Goal: Task Accomplishment & Management: Manage account settings

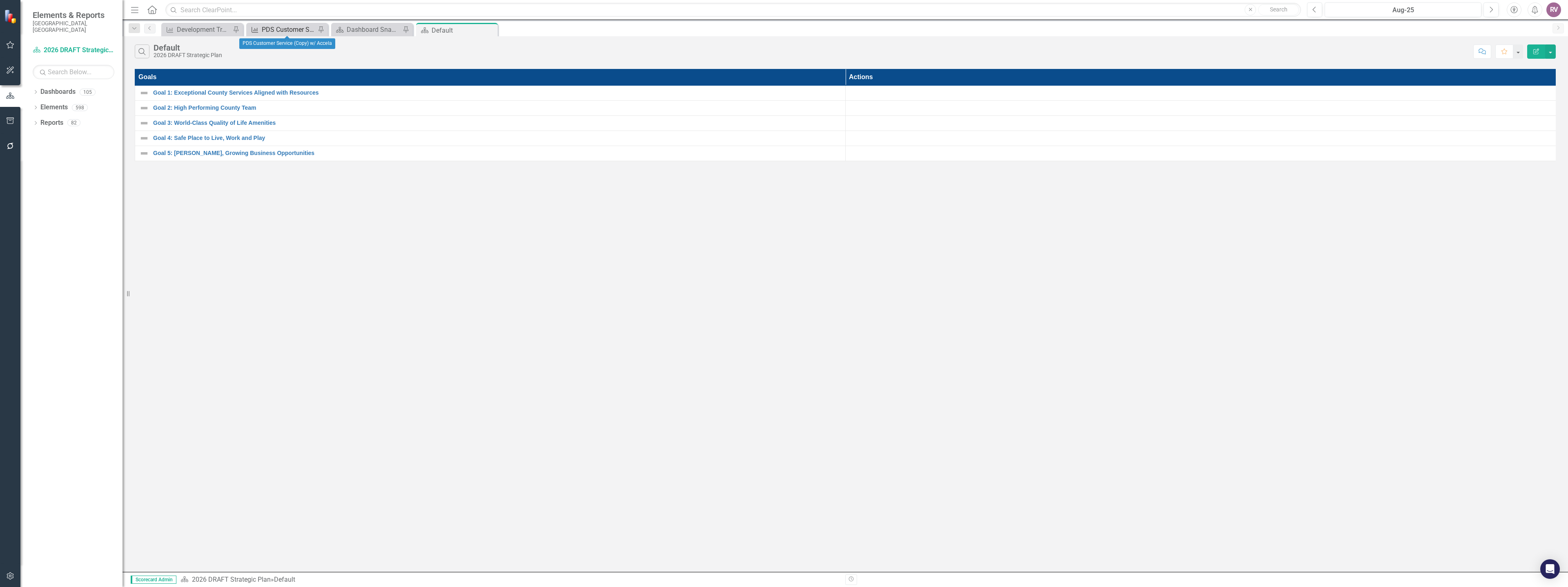
click at [295, 30] on div "PDS Customer Service (Copy) w/ Accela" at bounding box center [289, 29] width 54 height 10
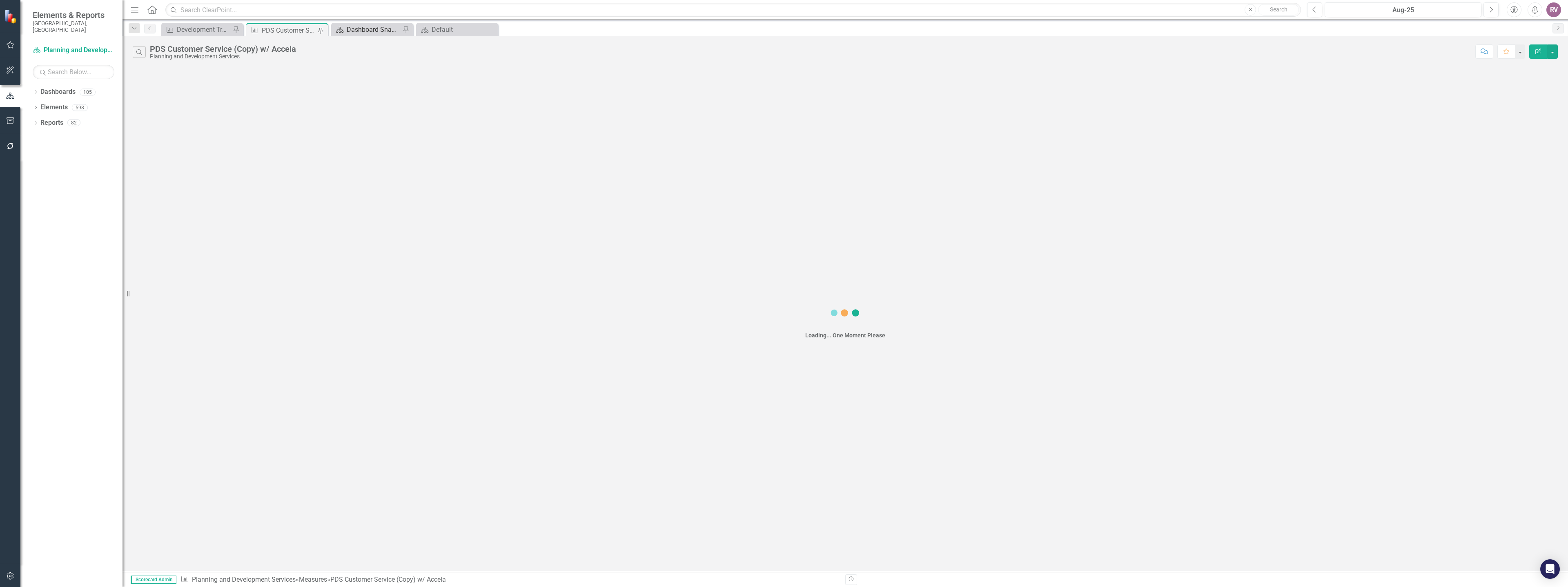
click at [364, 30] on div "Dashboard Snapshot" at bounding box center [374, 29] width 54 height 10
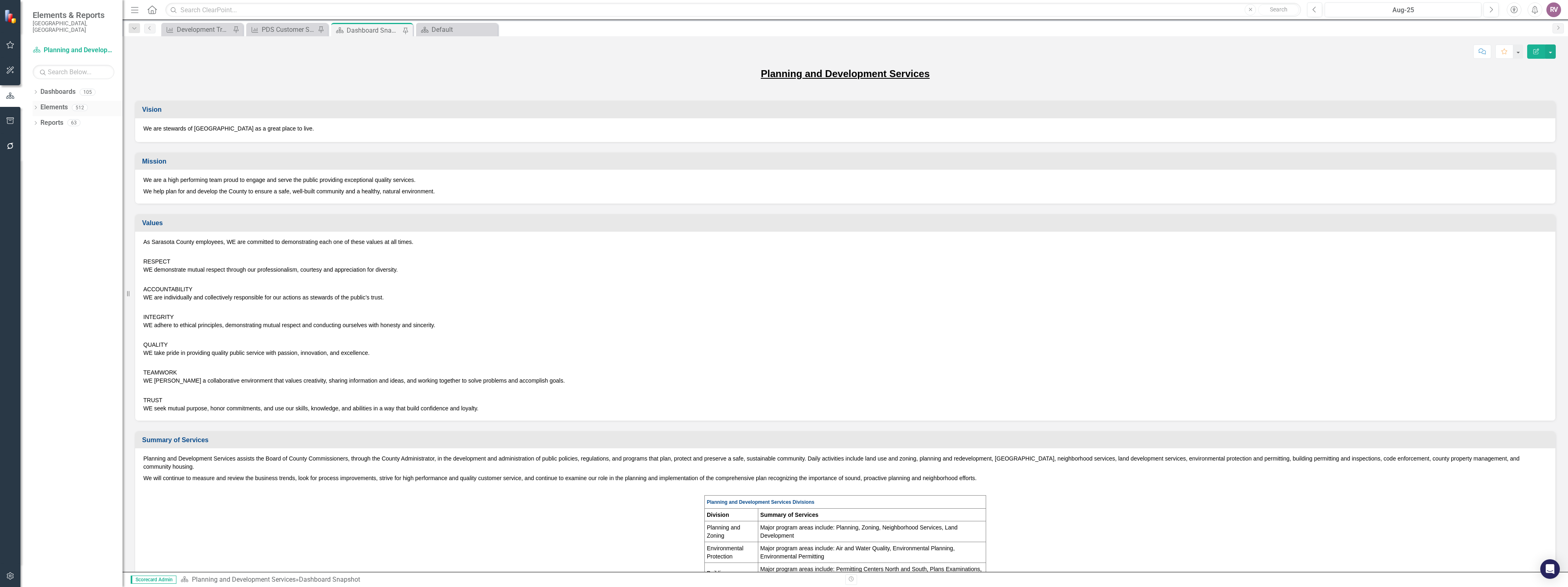
click at [38, 106] on icon "Dropdown" at bounding box center [35, 108] width 5 height 4
click at [38, 136] on div "Dropdown" at bounding box center [39, 139] width 5 height 7
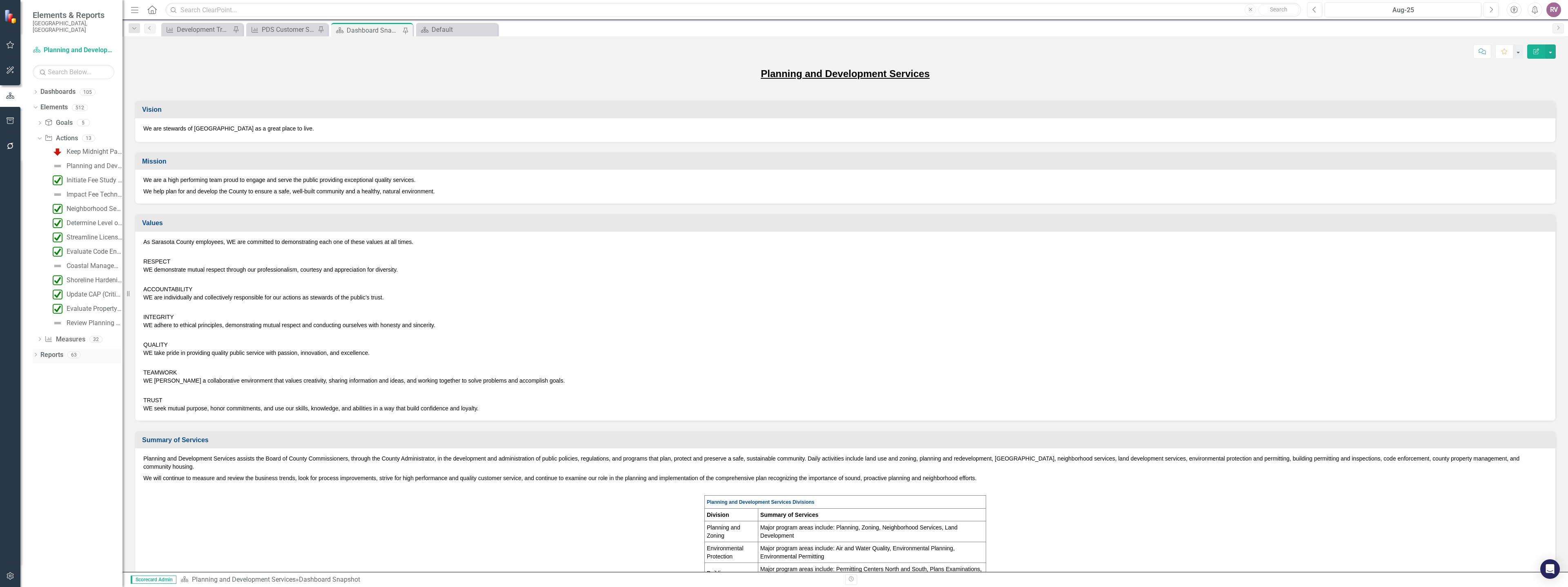
click at [39, 349] on div "Dropdown Reports 63" at bounding box center [78, 356] width 90 height 15
click at [35, 353] on div "Dropdown" at bounding box center [35, 356] width 5 height 7
click at [41, 443] on icon "Dropdown" at bounding box center [39, 445] width 5 height 4
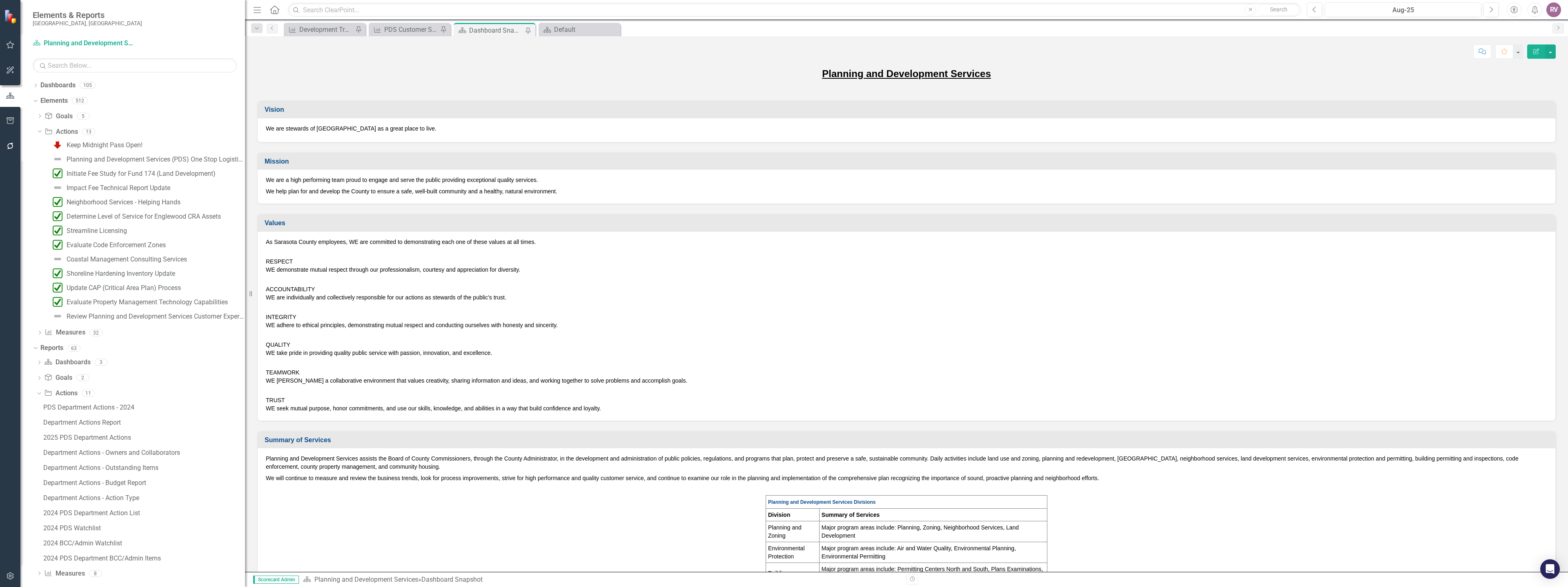
drag, startPoint x: 124, startPoint y: 423, endPoint x: 247, endPoint y: 422, distance: 123.0
click at [247, 422] on div "Resize" at bounding box center [248, 293] width 7 height 587
click at [114, 442] on link "2025 PDS Department Actions" at bounding box center [143, 437] width 204 height 13
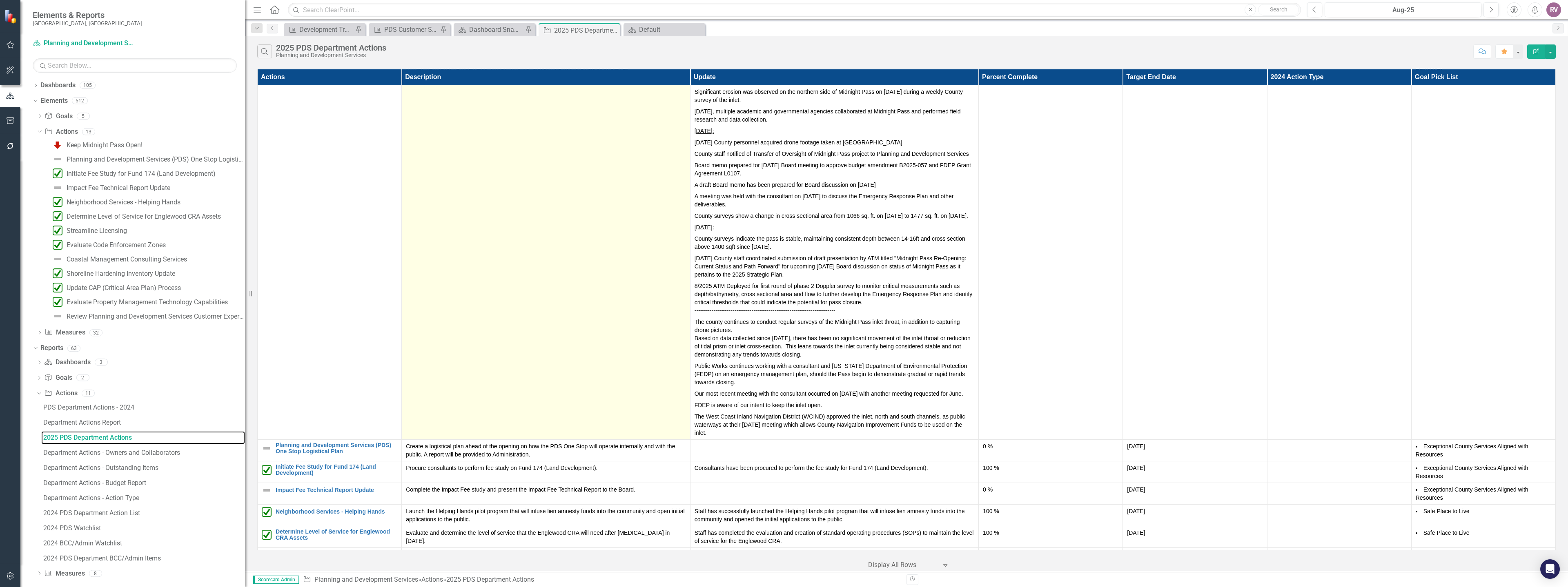
scroll to position [122, 0]
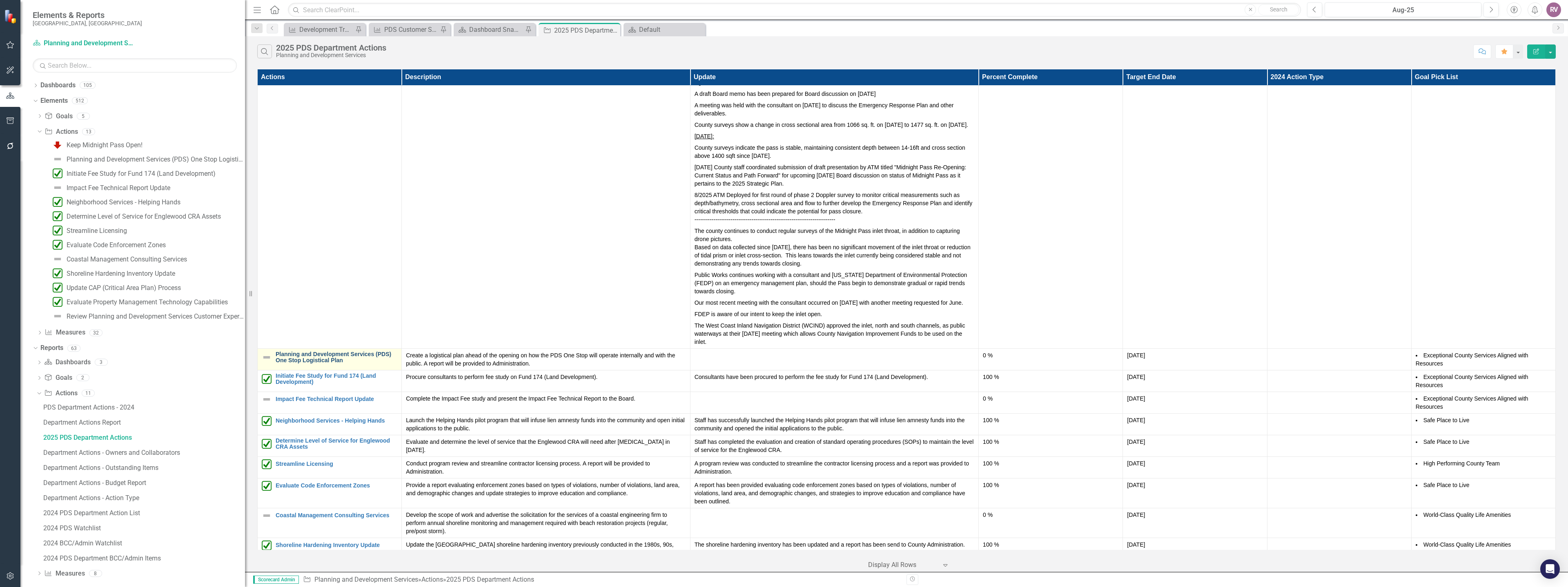
click at [333, 358] on link "Planning and Development Services (PDS) One Stop Logistical Plan" at bounding box center [337, 358] width 122 height 13
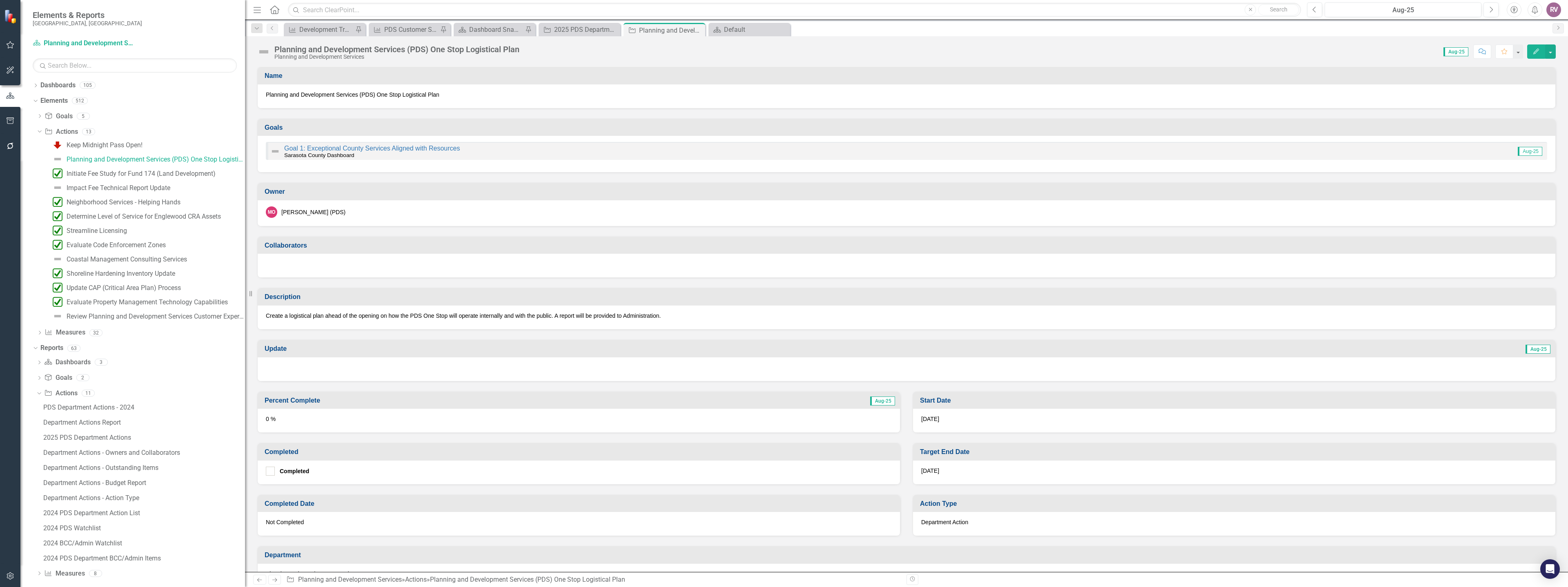
click at [267, 53] on img at bounding box center [264, 51] width 13 height 13
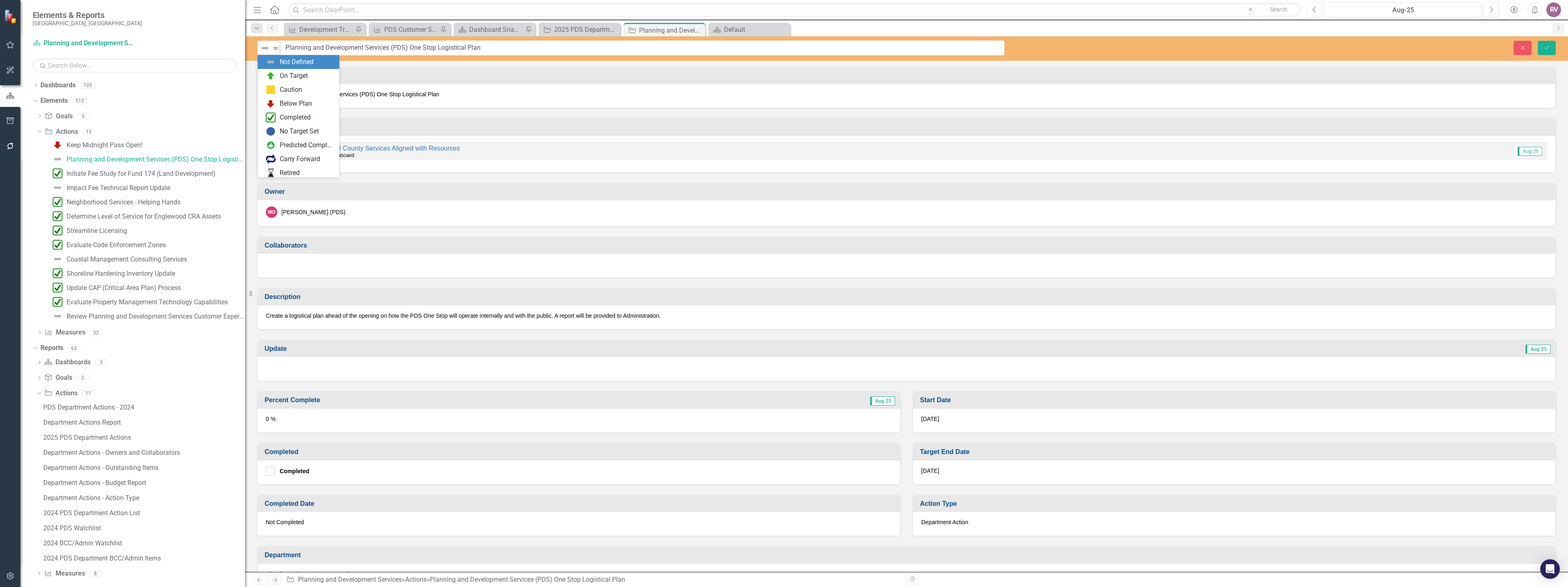
click at [268, 54] on div "Not Defined Expand" at bounding box center [268, 47] width 23 height 14
click at [292, 78] on div "On Target" at bounding box center [294, 75] width 28 height 9
click at [1547, 49] on icon "Save" at bounding box center [1547, 47] width 7 height 5
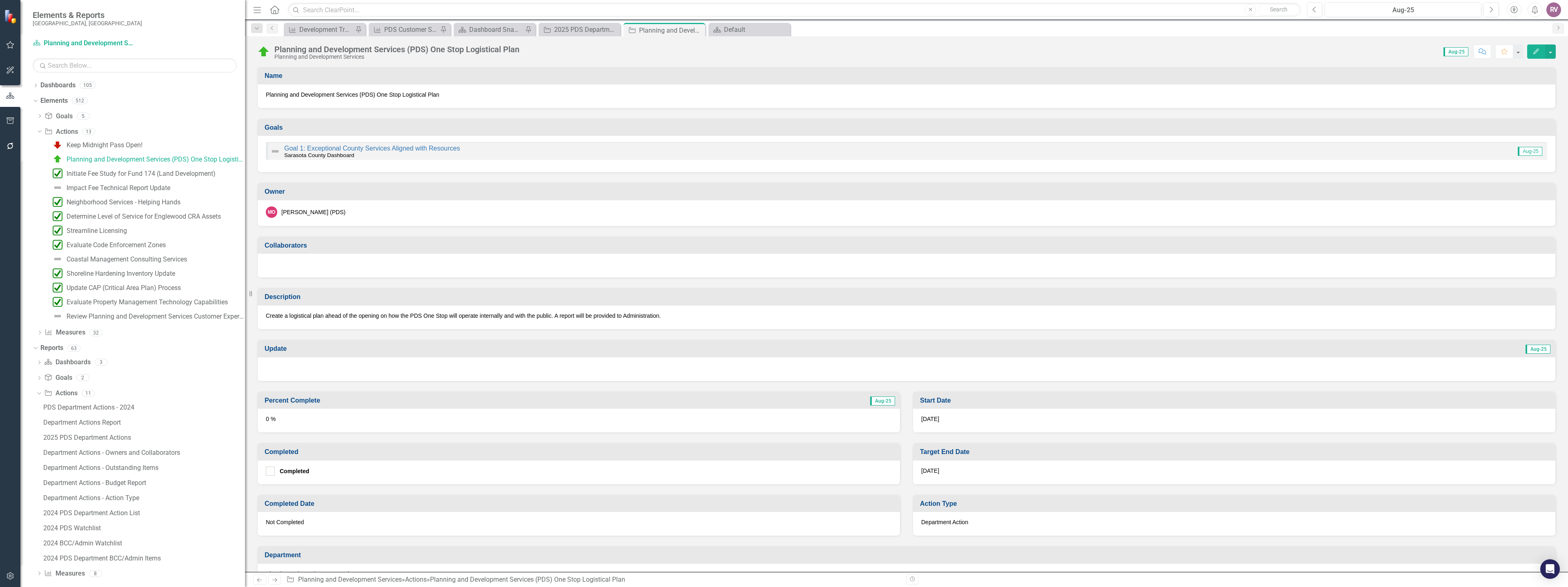
click at [297, 367] on div at bounding box center [906, 369] width 1298 height 24
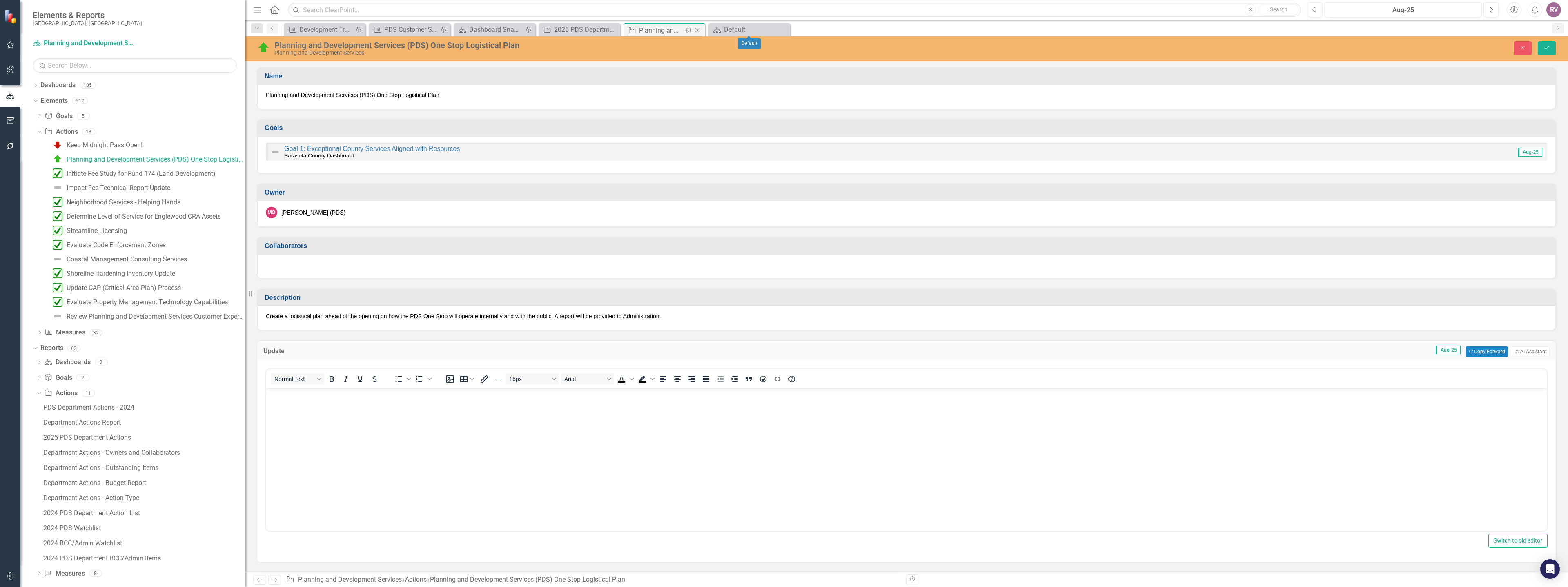
click at [698, 30] on icon "Close" at bounding box center [697, 30] width 8 height 7
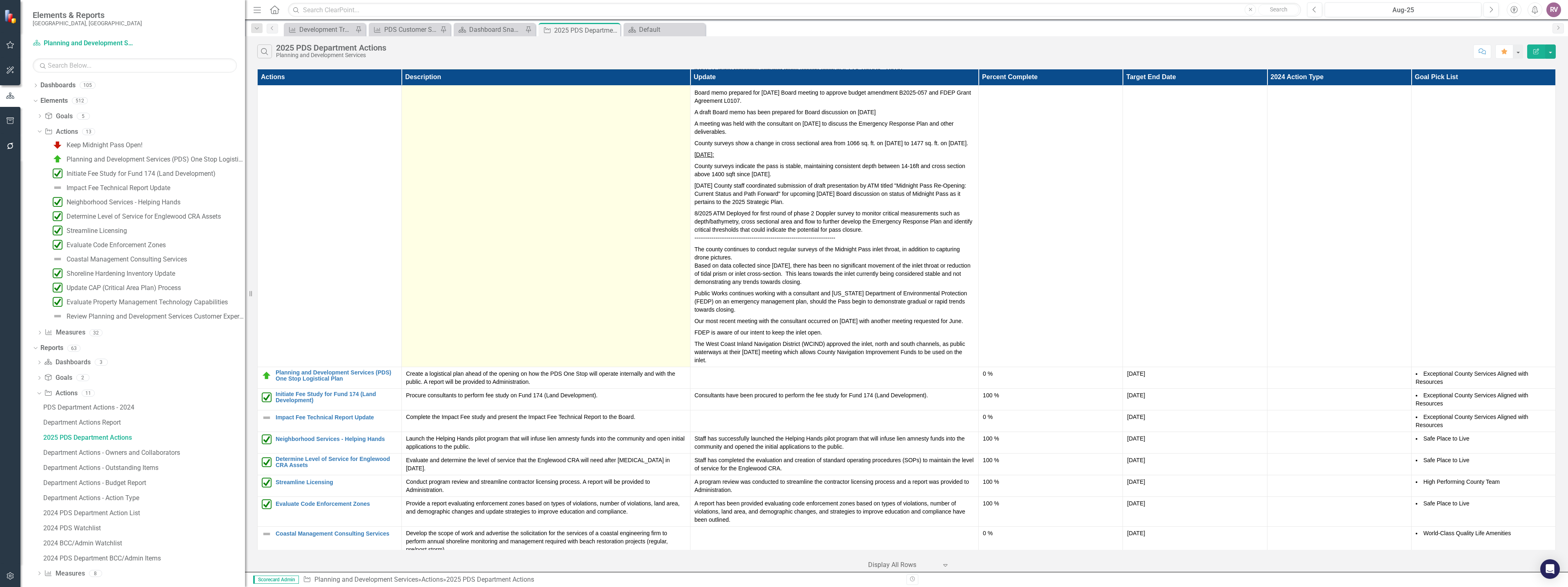
scroll to position [122, 0]
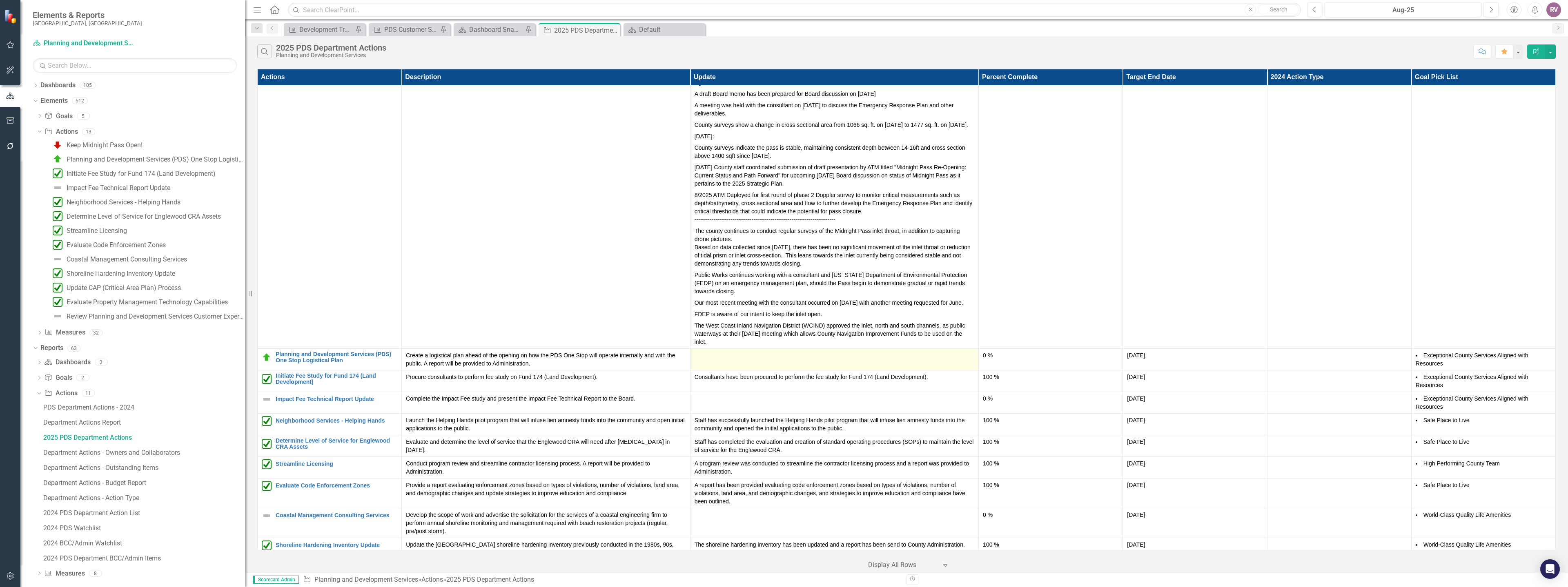
click at [725, 355] on div at bounding box center [835, 356] width 280 height 10
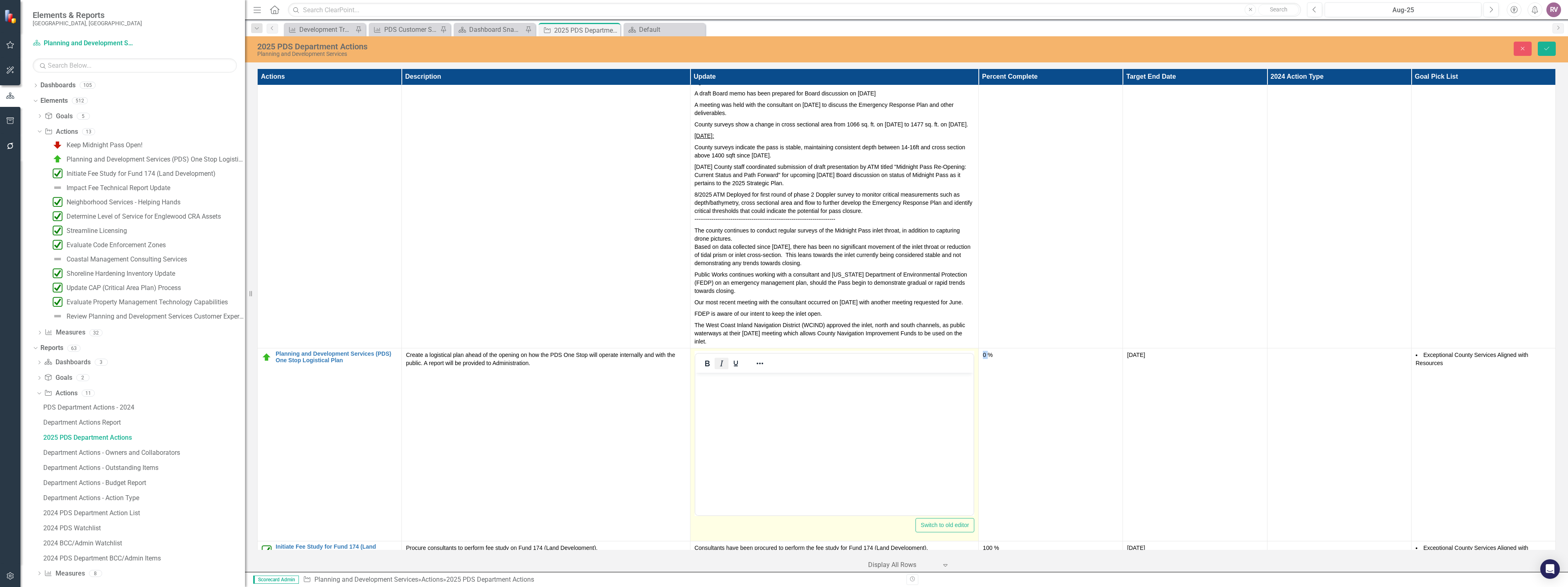
scroll to position [0, 0]
click at [723, 384] on p "Rich Text Area. Press ALT-0 for help." at bounding box center [834, 380] width 274 height 10
paste body "Rich Text Area. Press ALT-0 for help."
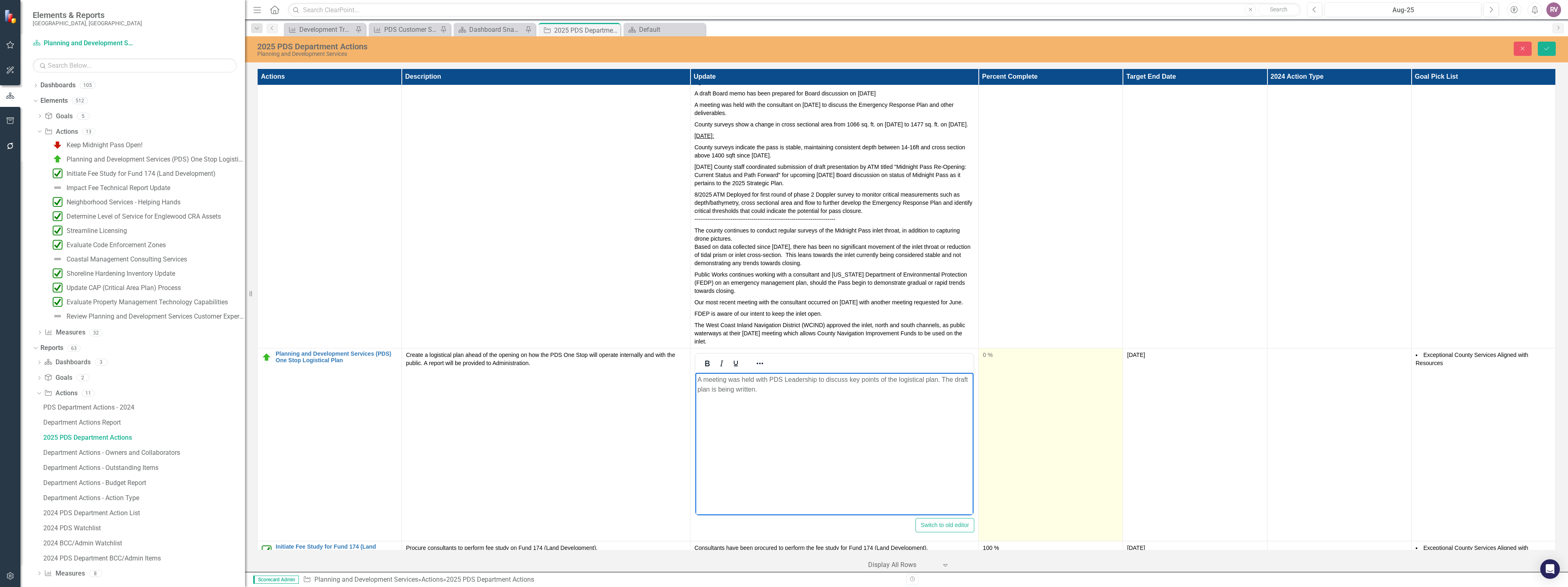
click at [996, 366] on td "0 %" at bounding box center [1051, 445] width 144 height 193
click at [996, 366] on td "0 %" at bounding box center [1051, 445] width 144 height 193
click at [990, 360] on input "0" at bounding box center [1051, 358] width 136 height 15
type input "040"
click button "Save" at bounding box center [1547, 48] width 18 height 14
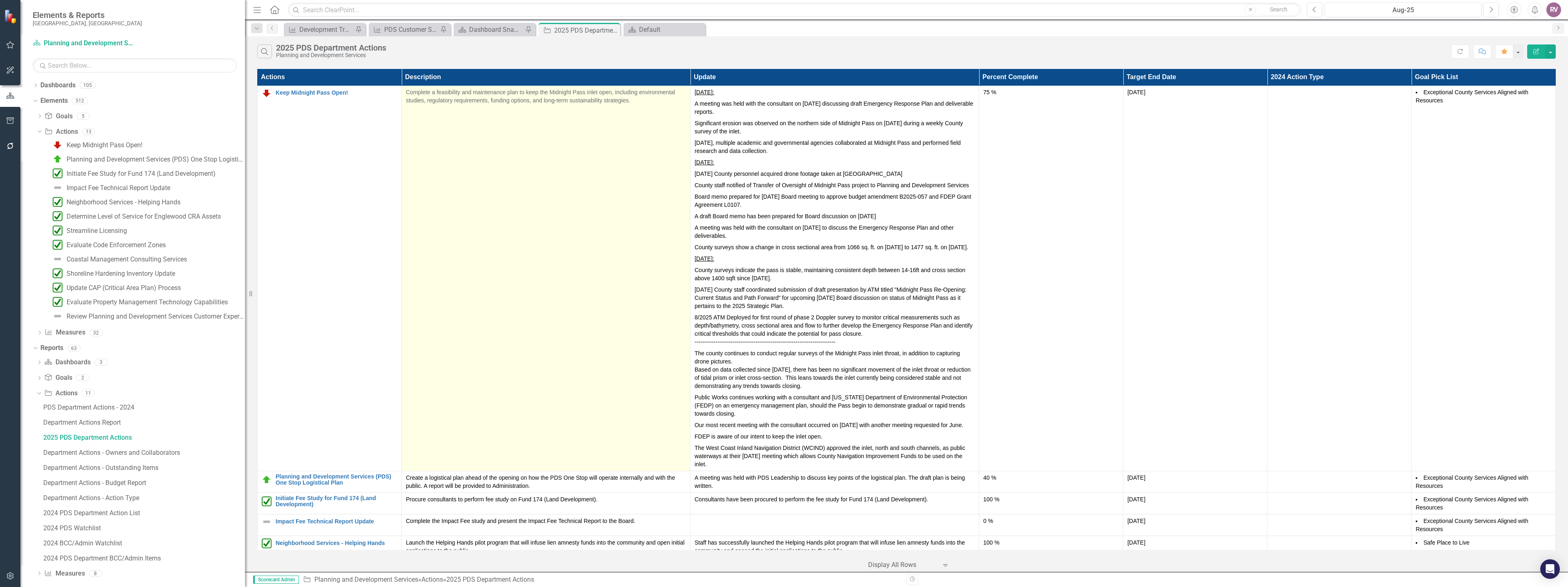
scroll to position [122, 0]
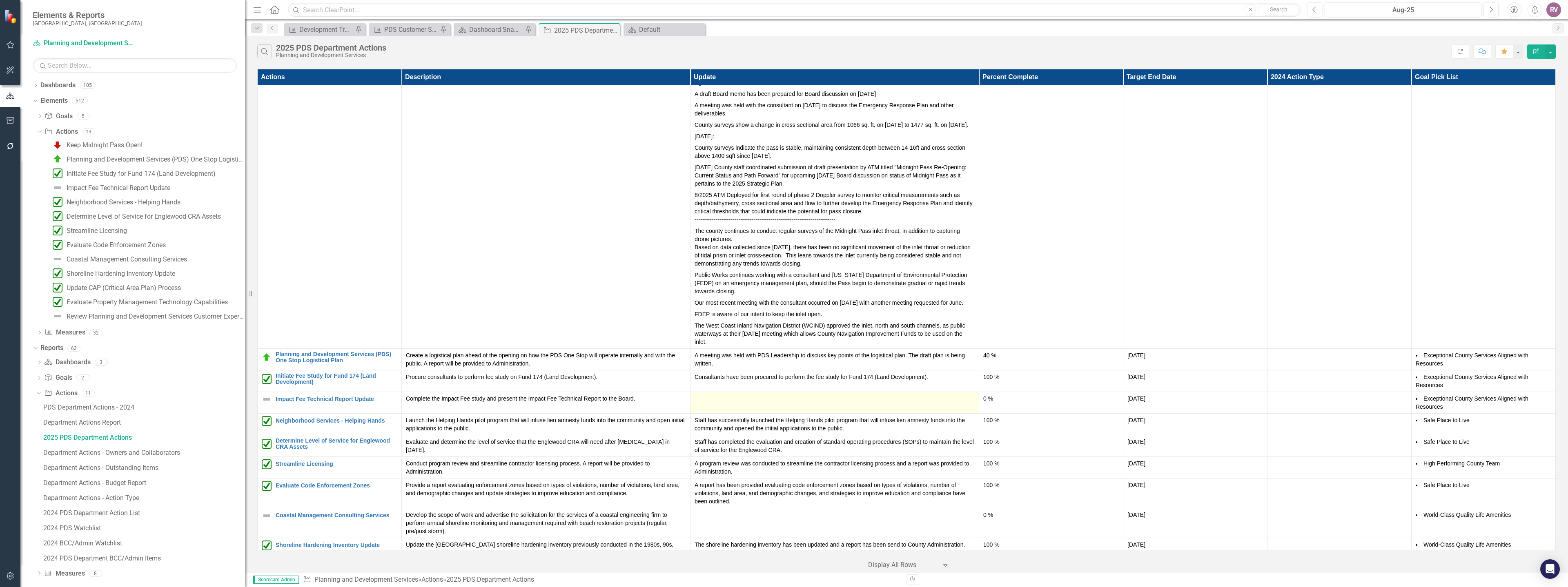
click at [712, 408] on td at bounding box center [835, 403] width 289 height 22
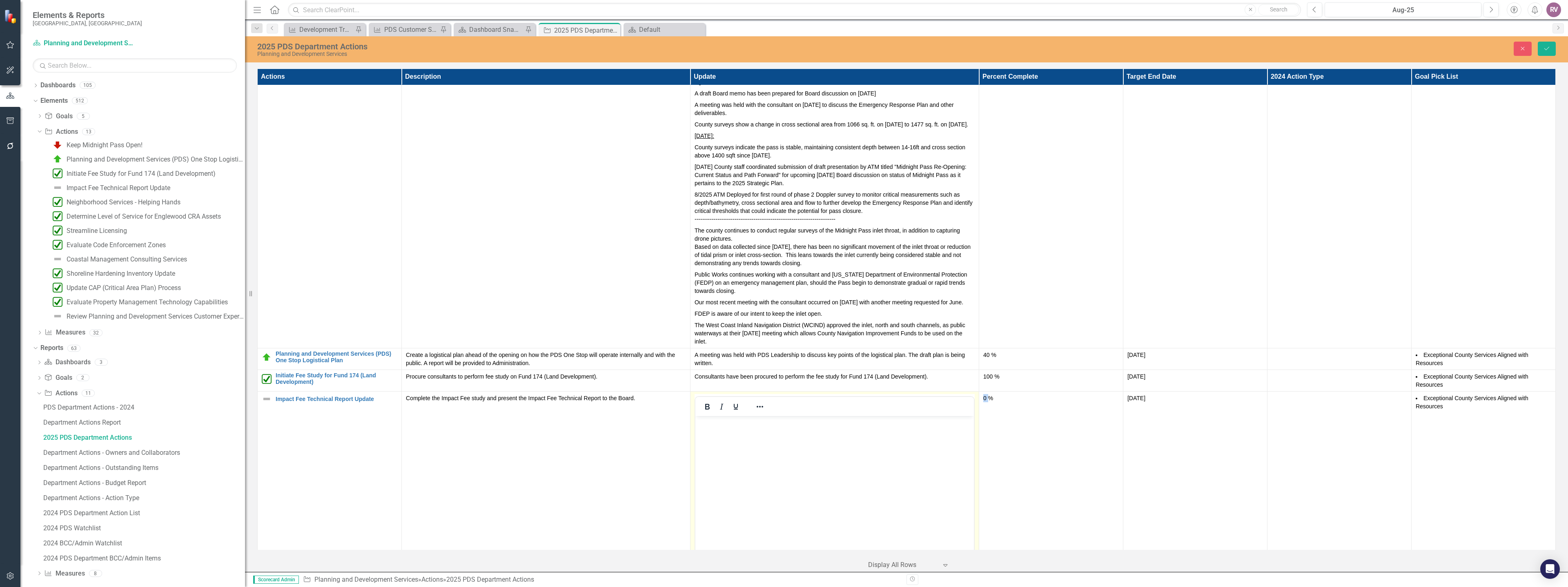
scroll to position [0, 0]
click at [715, 425] on p "Rich Text Area. Press ALT-0 for help." at bounding box center [834, 423] width 275 height 10
paste body "Rich Text Area. Press ALT-0 for help."
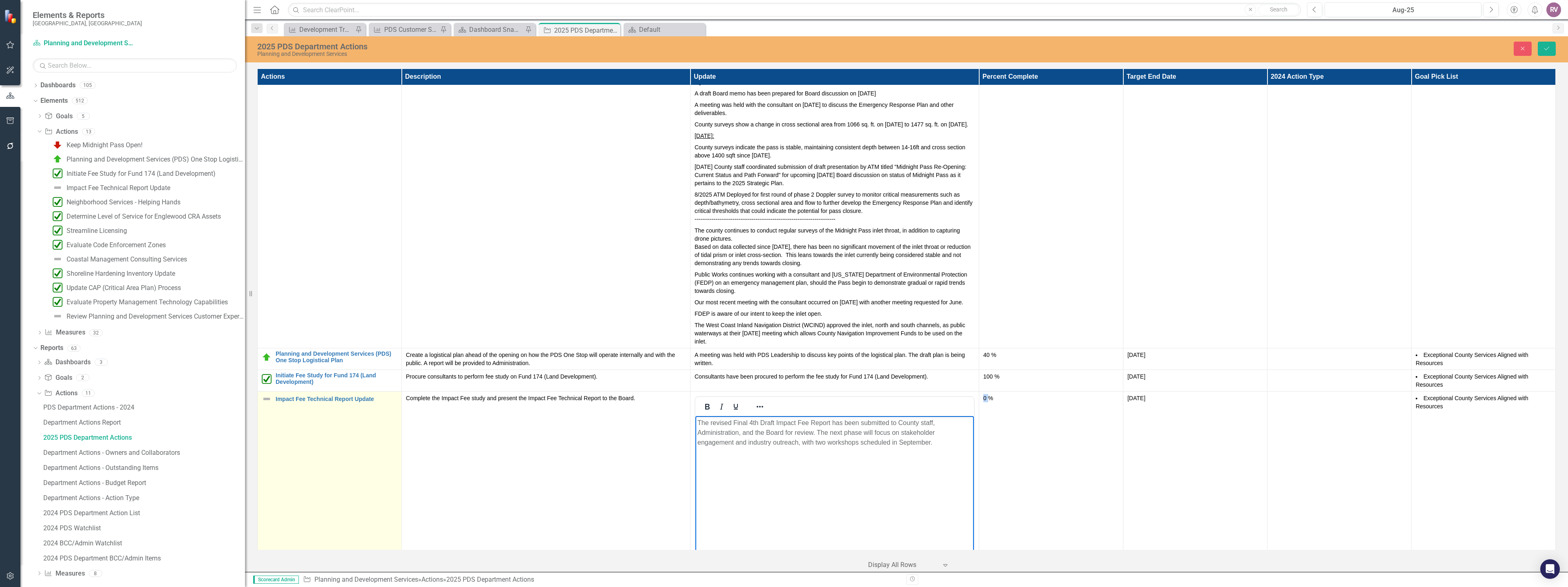
click at [267, 400] on img at bounding box center [267, 399] width 10 height 10
click at [268, 400] on img at bounding box center [267, 399] width 10 height 10
click at [268, 401] on img at bounding box center [269, 402] width 10 height 10
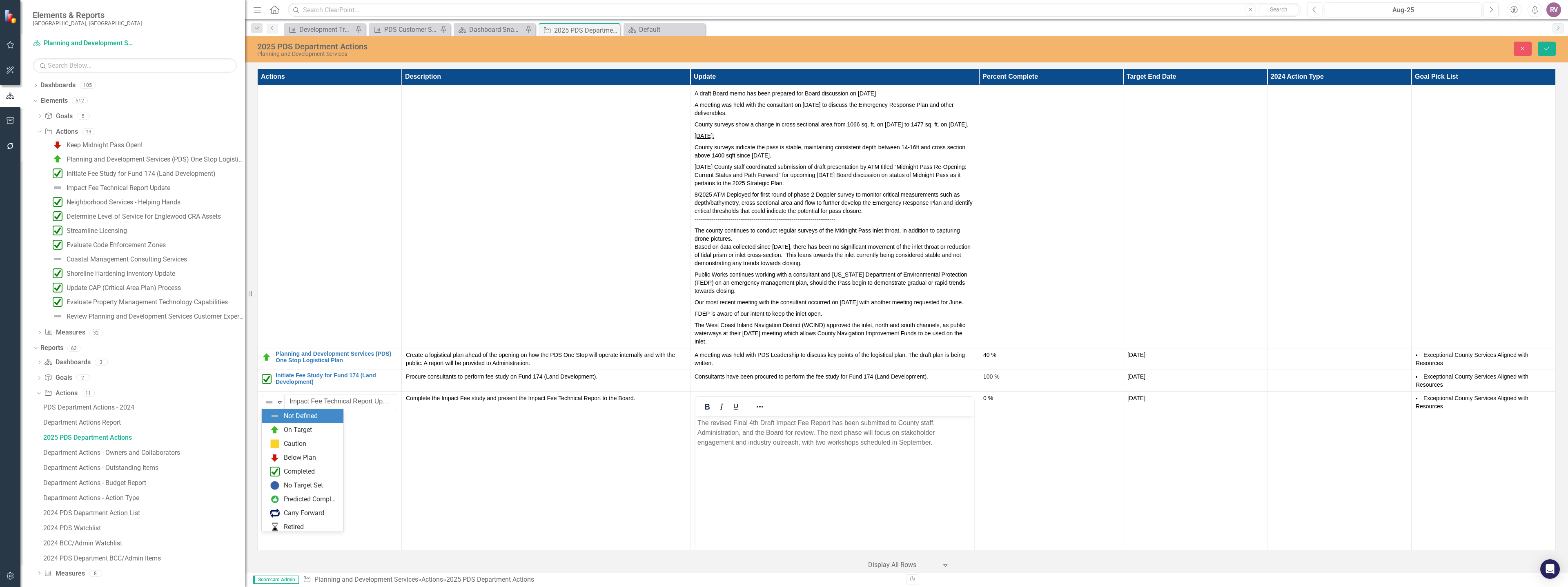
click at [280, 422] on div "Not Defined" at bounding box center [303, 416] width 82 height 14
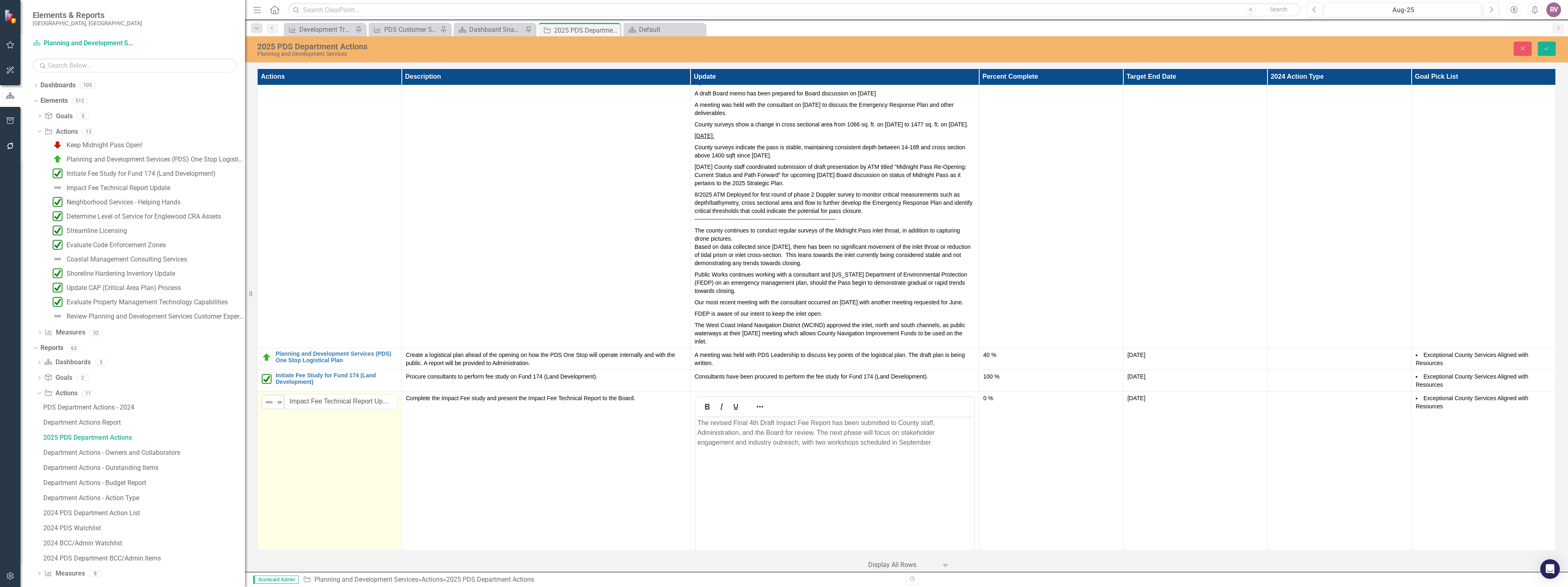
click at [270, 400] on img at bounding box center [269, 402] width 10 height 10
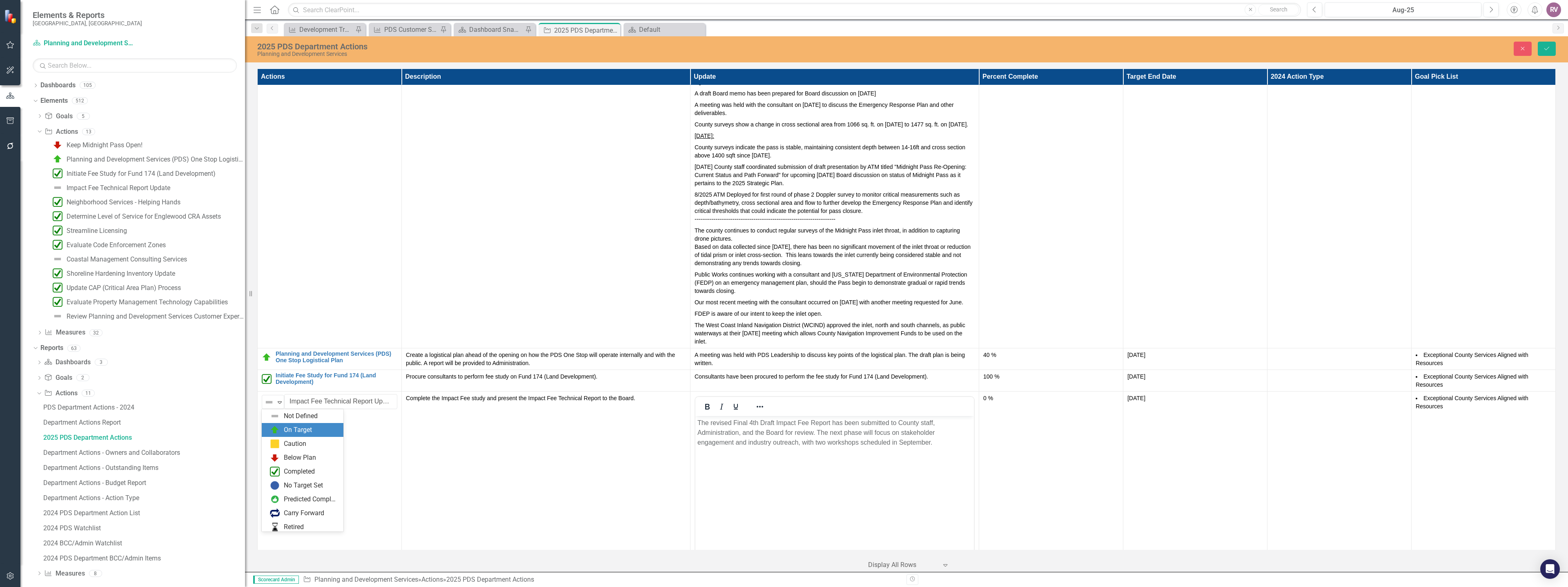
click at [287, 428] on div "On Target" at bounding box center [298, 430] width 28 height 9
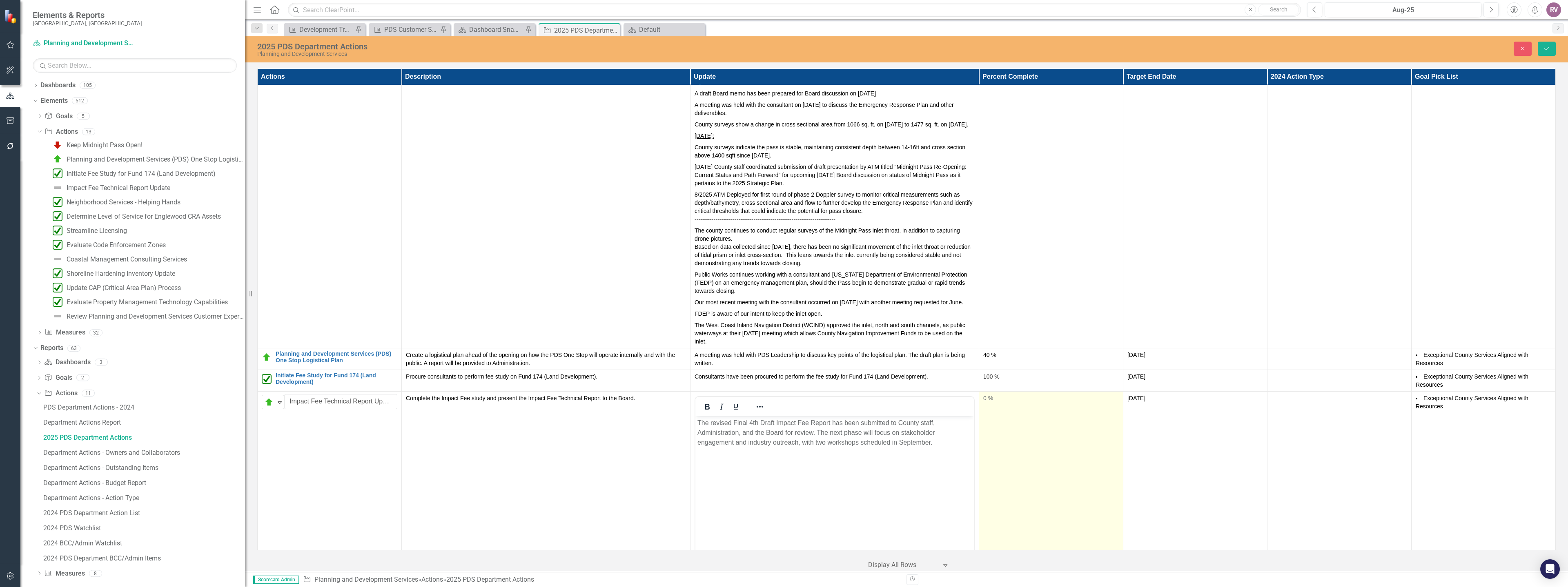
click at [993, 411] on td "0 %" at bounding box center [1051, 488] width 144 height 193
click at [993, 410] on td "0 %" at bounding box center [1051, 488] width 144 height 193
click at [992, 402] on input "0" at bounding box center [1051, 401] width 136 height 15
type input "090"
click button "Save" at bounding box center [1547, 48] width 18 height 14
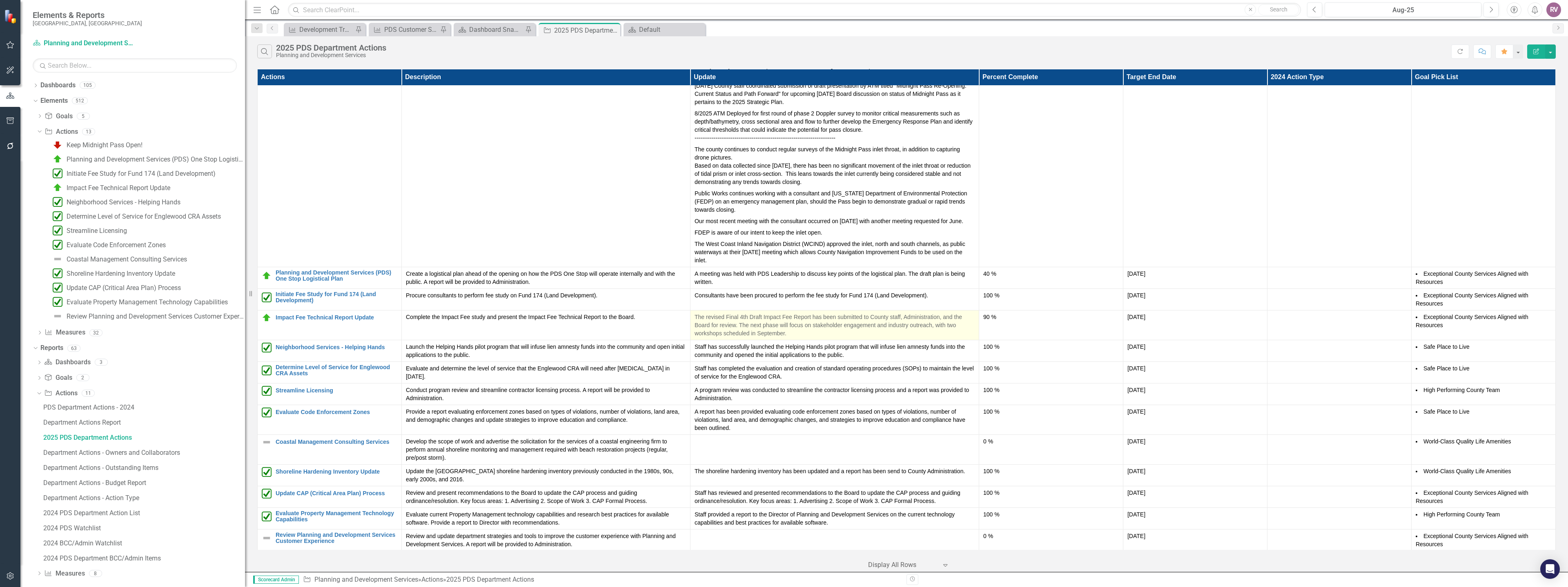
scroll to position [205, 0]
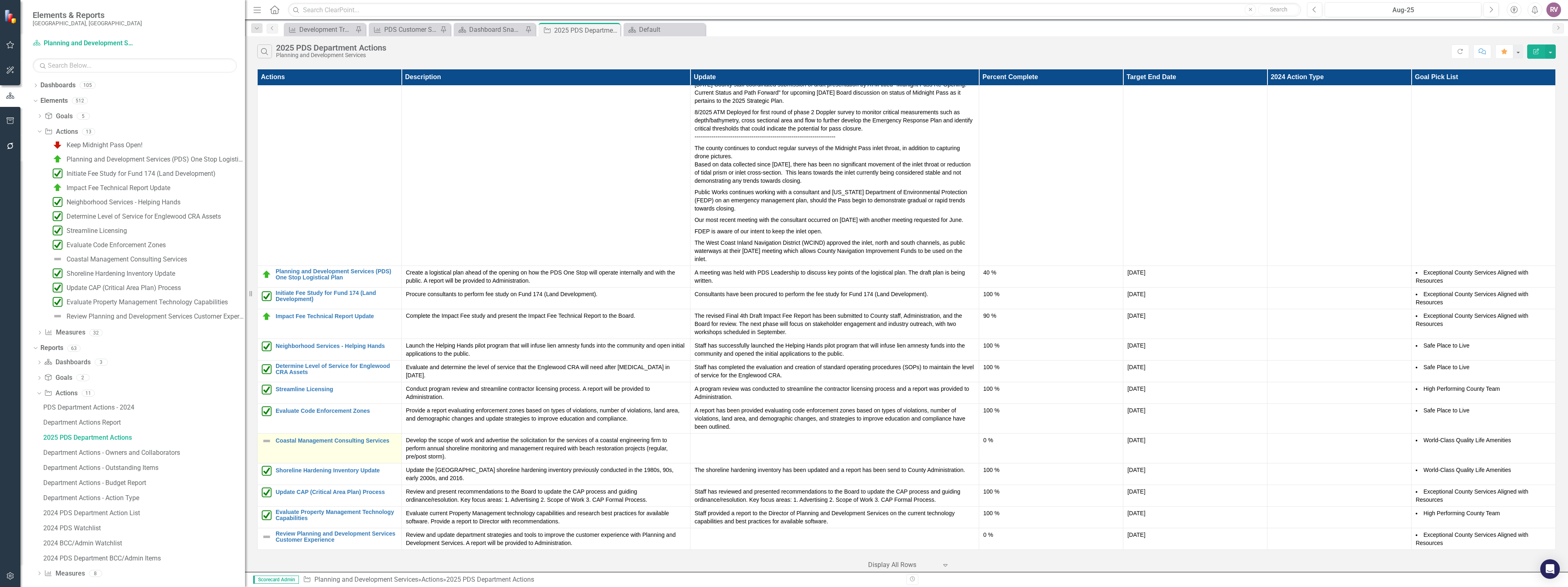
click at [261, 440] on td "Coastal Management Consulting Services Edit Edit Action Link Open Element" at bounding box center [329, 448] width 144 height 30
click at [265, 442] on img at bounding box center [267, 441] width 10 height 10
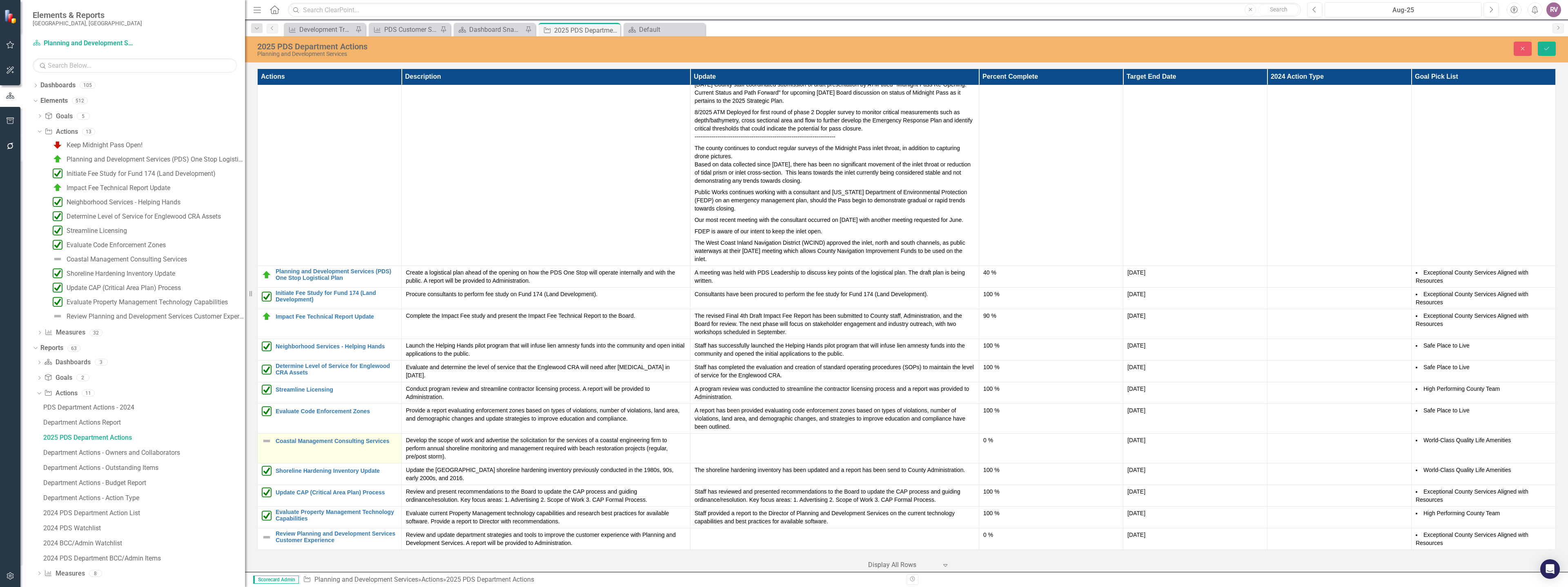
scroll to position [205, 0]
click at [266, 442] on img at bounding box center [269, 444] width 10 height 10
click at [280, 470] on div "On Target" at bounding box center [304, 472] width 69 height 10
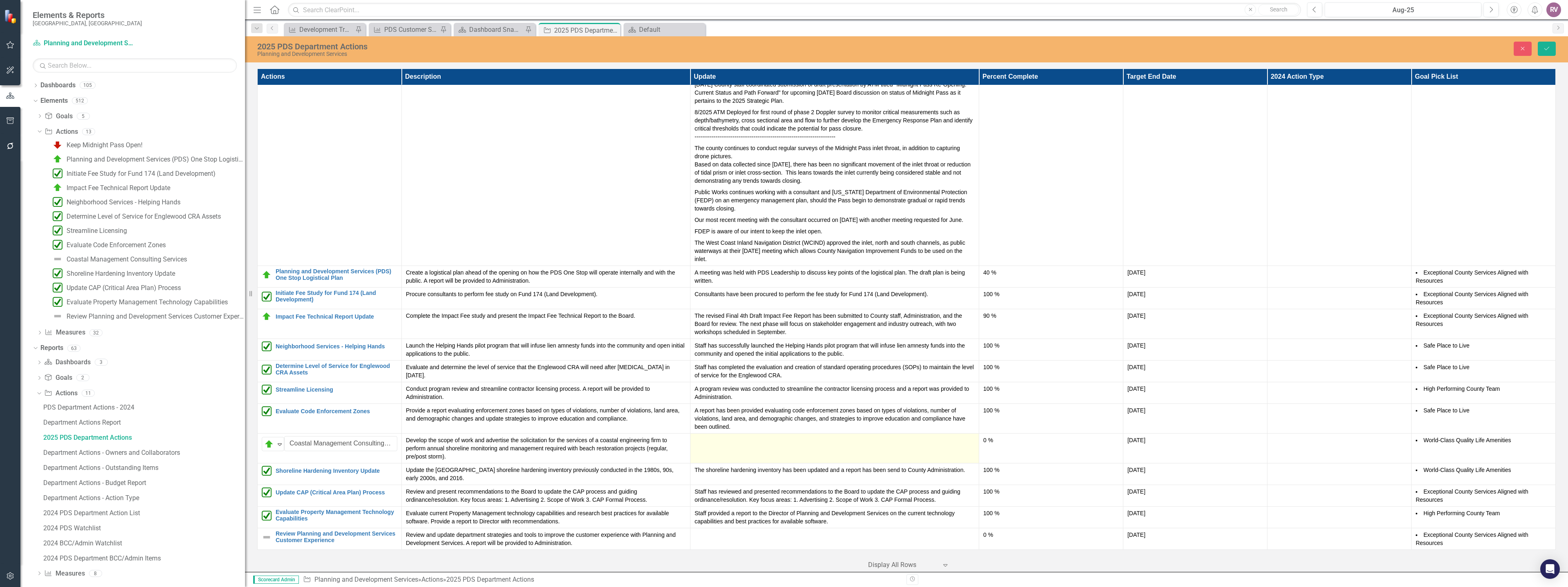
click at [733, 436] on div at bounding box center [835, 441] width 280 height 10
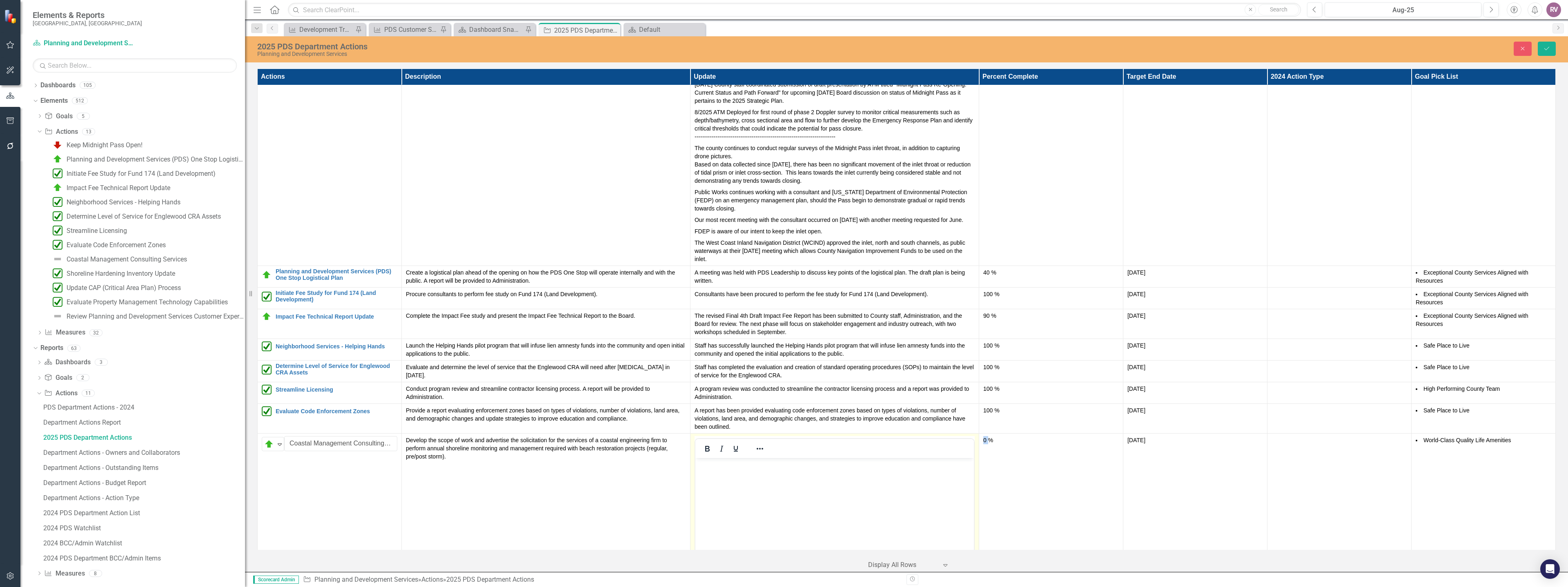
scroll to position [0, 0]
click at [727, 467] on p "Rich Text Area. Press ALT-0 for help." at bounding box center [834, 465] width 275 height 10
paste body "Rich Text Area. Press ALT-0 for help."
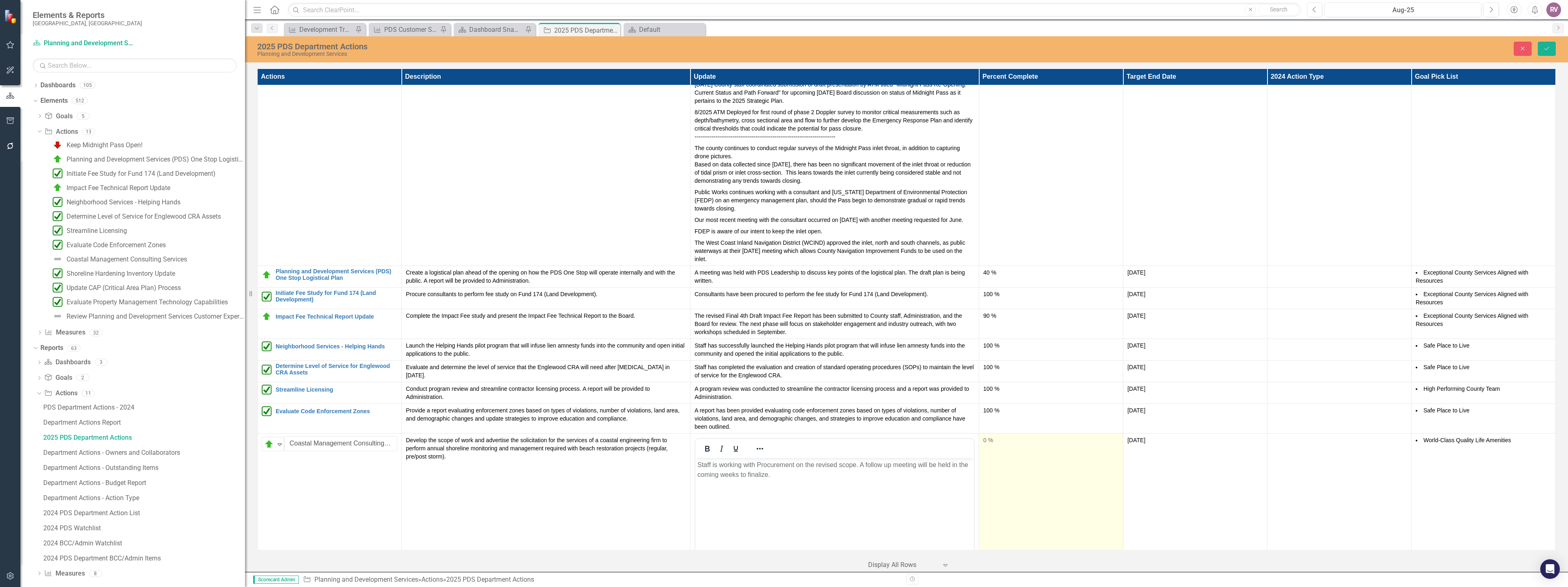
click at [996, 459] on td "0 %" at bounding box center [1051, 530] width 144 height 193
click at [994, 447] on input "0" at bounding box center [1051, 443] width 136 height 15
type input "060"
click button "Save" at bounding box center [1547, 48] width 18 height 14
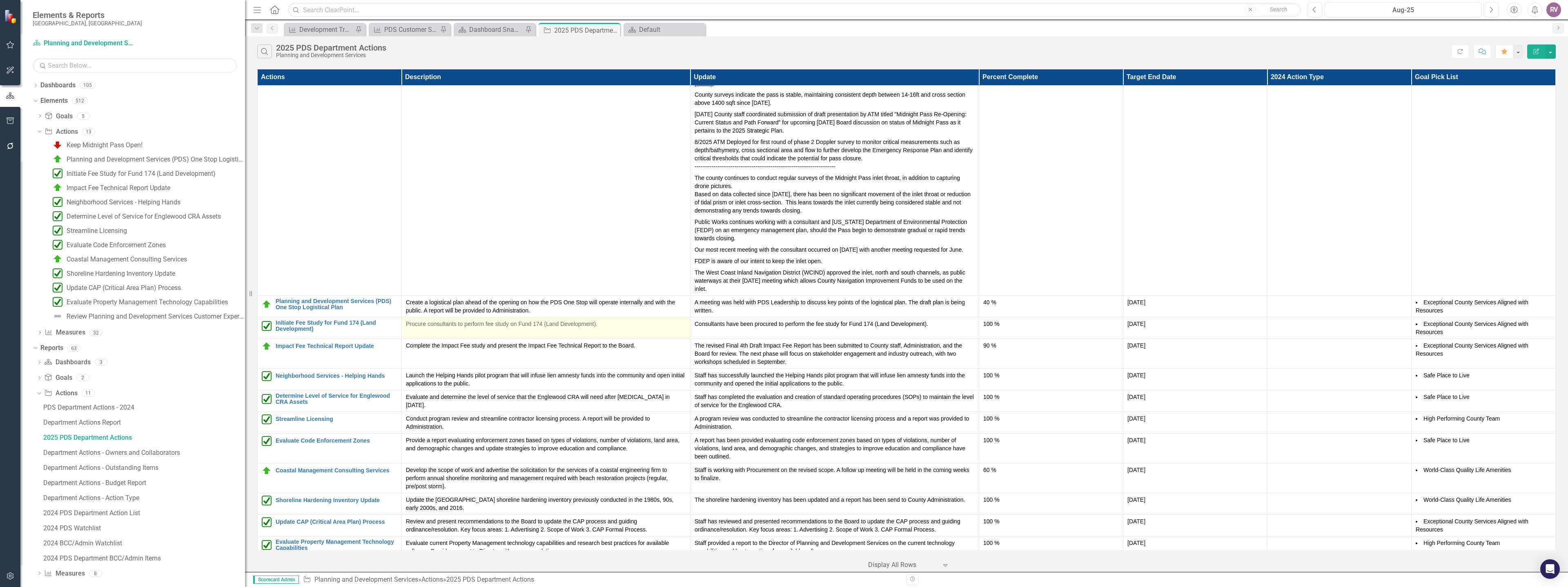
scroll to position [205, 0]
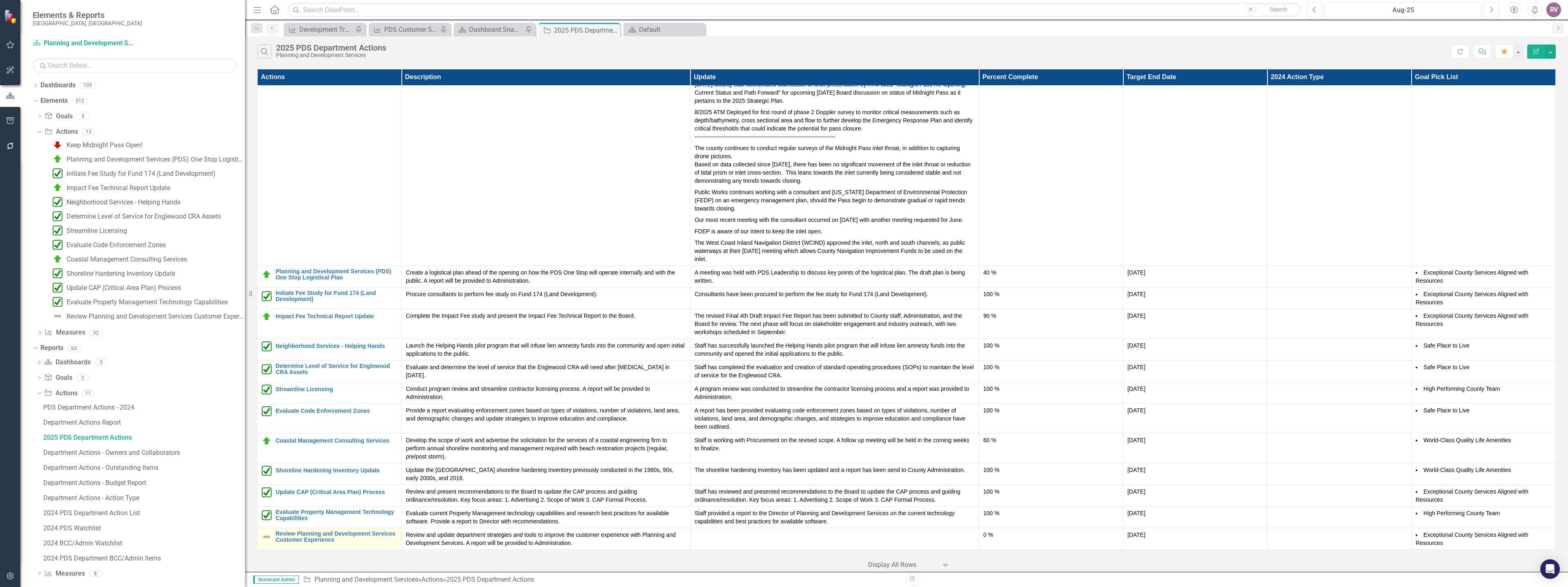
click at [268, 537] on img at bounding box center [267, 537] width 10 height 10
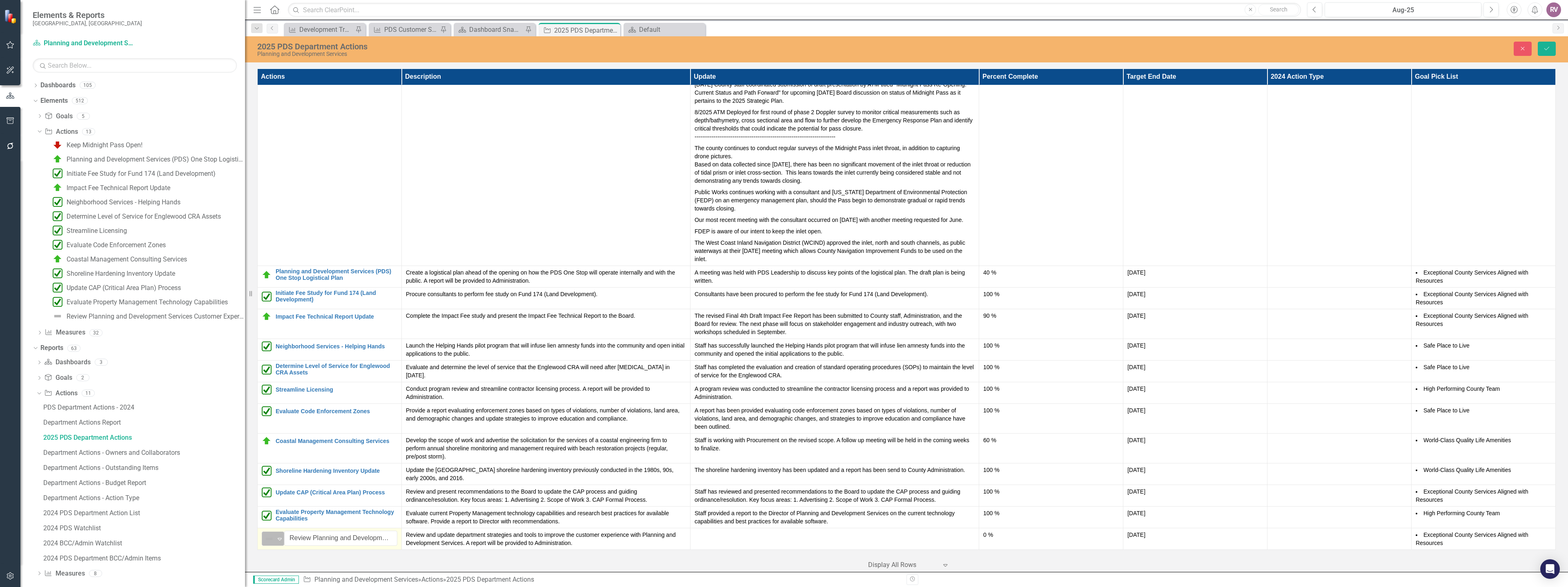
click at [268, 537] on img at bounding box center [269, 539] width 10 height 10
click at [286, 429] on div "On Target" at bounding box center [298, 430] width 28 height 9
click at [713, 544] on td at bounding box center [835, 540] width 289 height 22
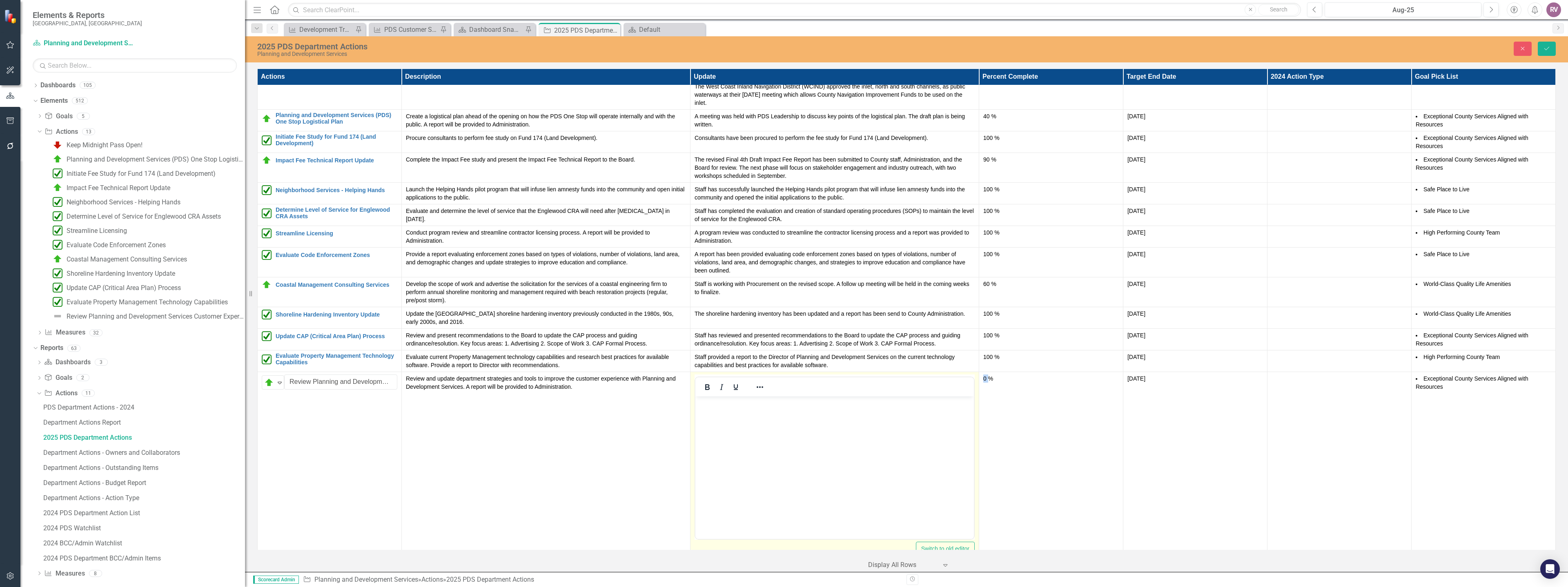
scroll to position [377, 0]
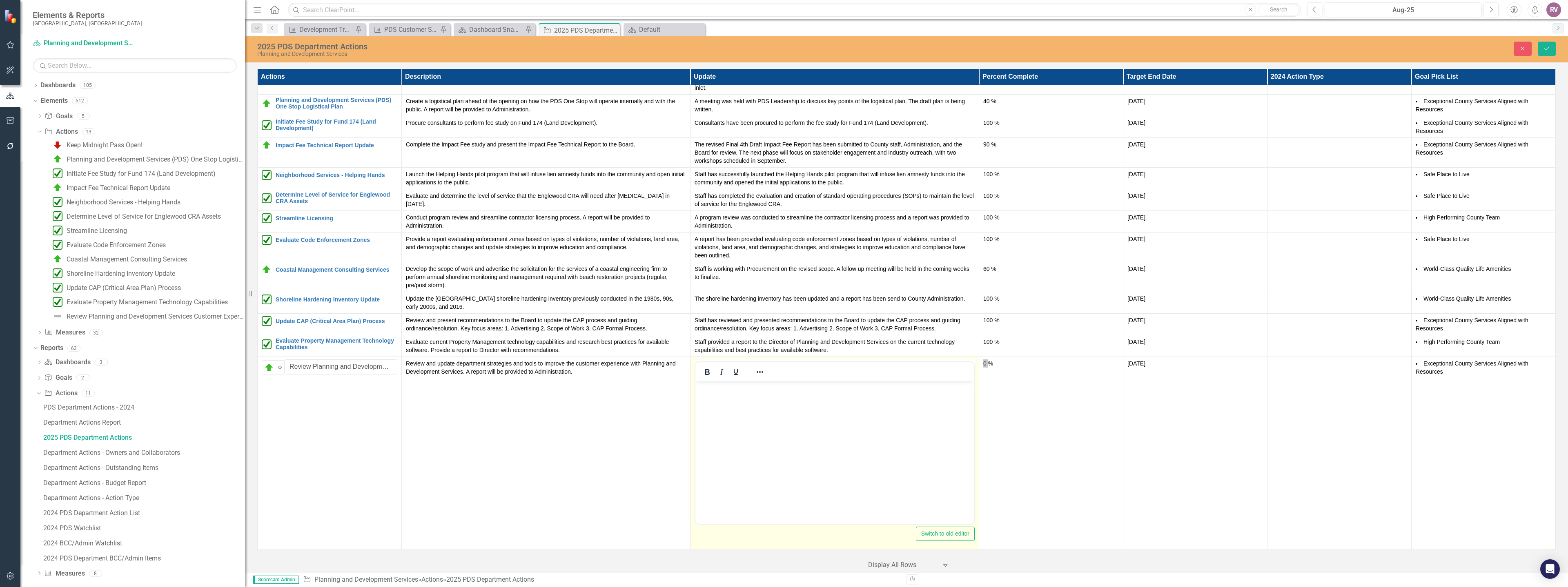
click at [739, 420] on body "Rich Text Area. Press ALT-0 for help." at bounding box center [835, 442] width 279 height 122
paste body "Rich Text Area. Press ALT-0 for help."
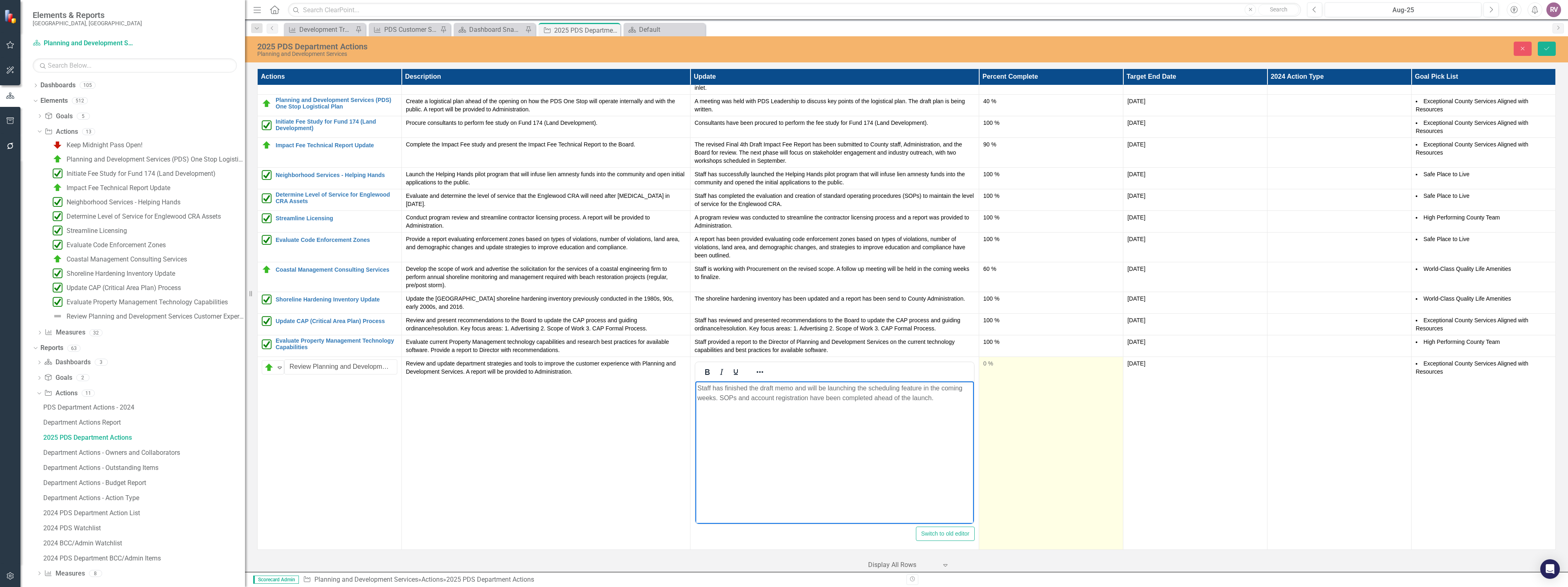
click at [1033, 375] on td "0 %" at bounding box center [1051, 453] width 144 height 193
click at [1023, 372] on input "0" at bounding box center [1051, 367] width 136 height 15
type input "090"
click button "Save" at bounding box center [1547, 48] width 18 height 14
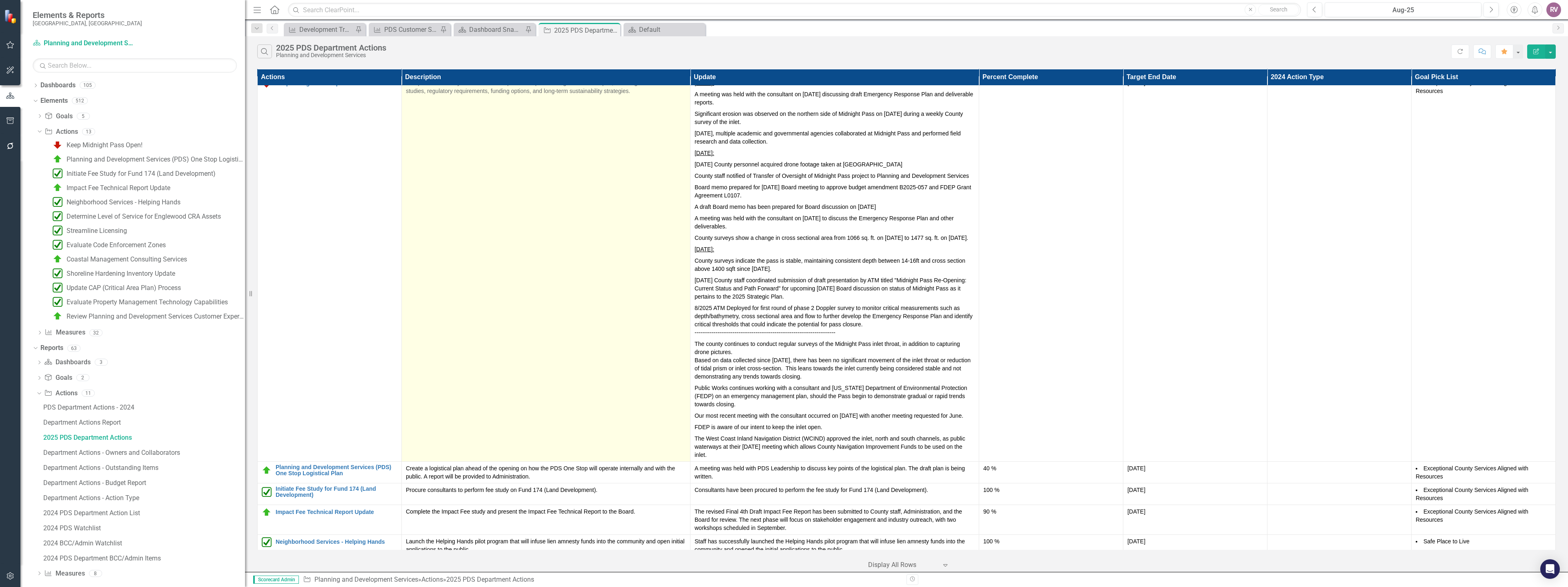
scroll to position [0, 0]
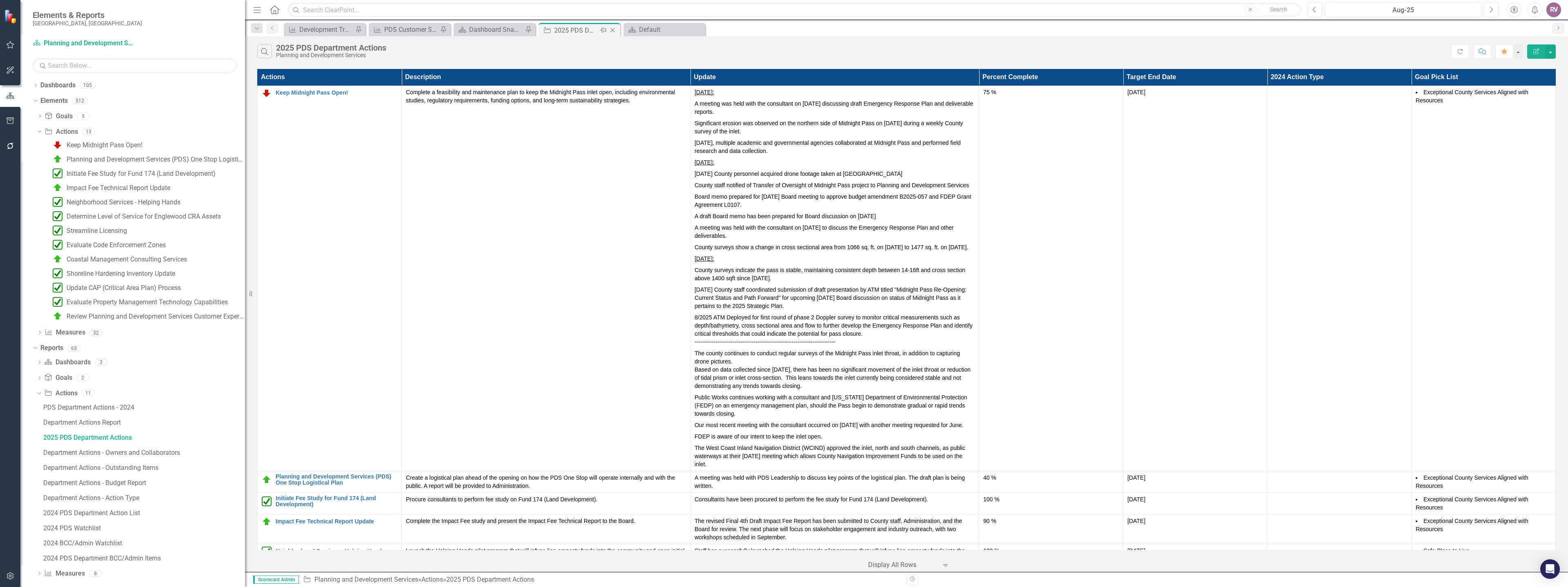
click at [612, 32] on icon "Close" at bounding box center [612, 30] width 8 height 7
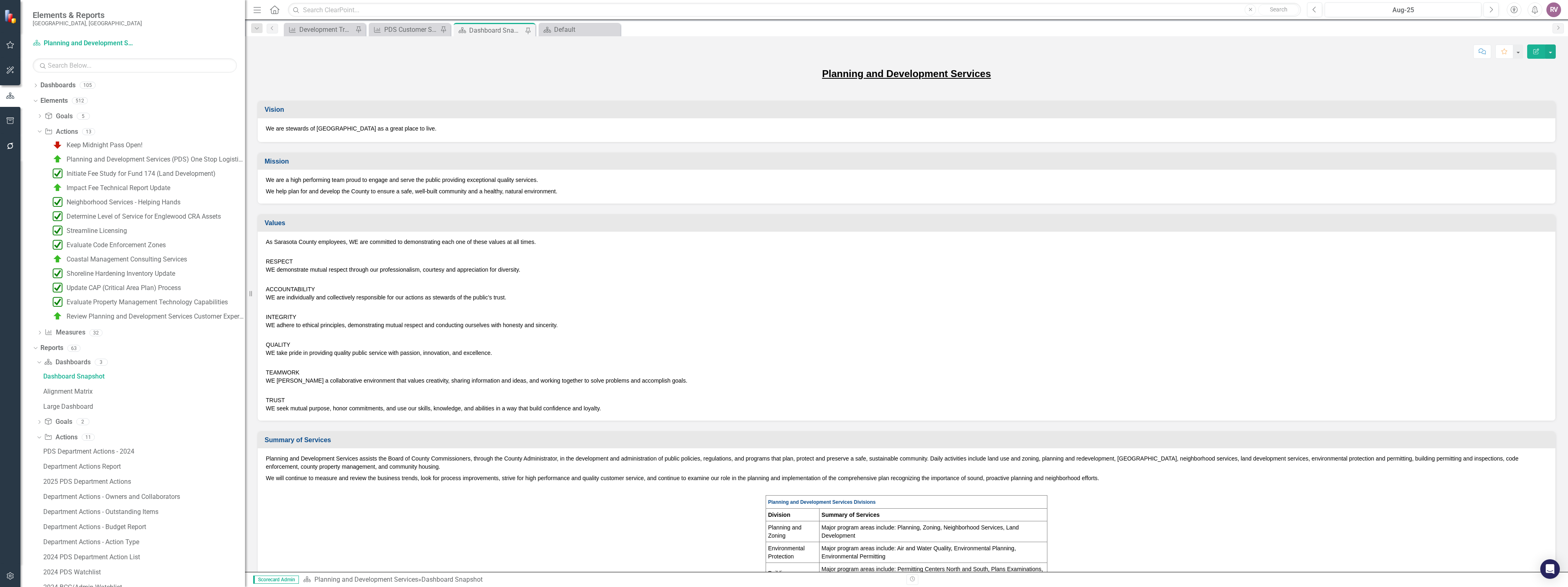
click at [516, 55] on div "Score: N/A Aug-25 Completed Comment Favorite Edit Report" at bounding box center [906, 51] width 1298 height 14
click at [515, 55] on div "Score: N/A Aug-25 Completed Comment Favorite Edit Report" at bounding box center [906, 51] width 1298 height 14
click at [517, 57] on div "Score: N/A Aug-25 Completed Comment Favorite Edit Report" at bounding box center [906, 51] width 1298 height 14
click at [501, 65] on div "Score: N/A Aug-25 Completed Comment Favorite Edit Report Planning and Developme…" at bounding box center [906, 304] width 1323 height 536
click at [1223, 67] on p "Planning and Development Services" at bounding box center [906, 74] width 1298 height 14
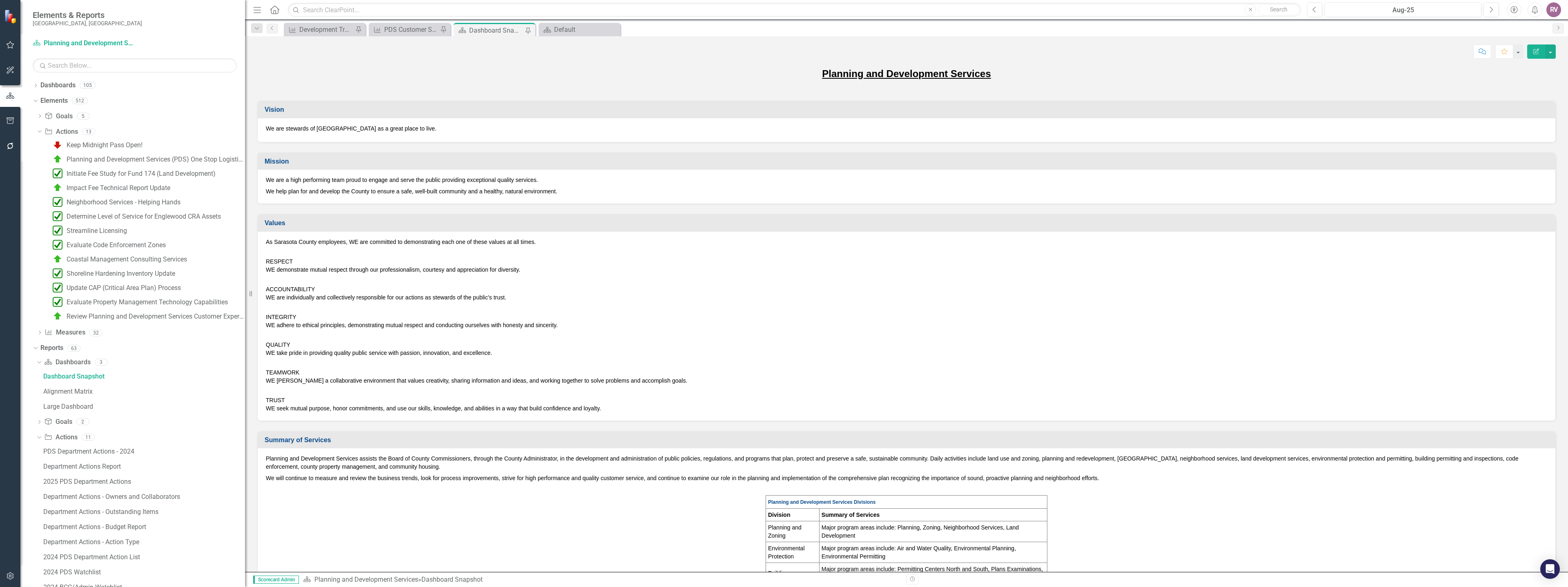
click at [1127, 72] on p "Planning and Development Services" at bounding box center [906, 74] width 1298 height 14
